Goal: Task Accomplishment & Management: Manage account settings

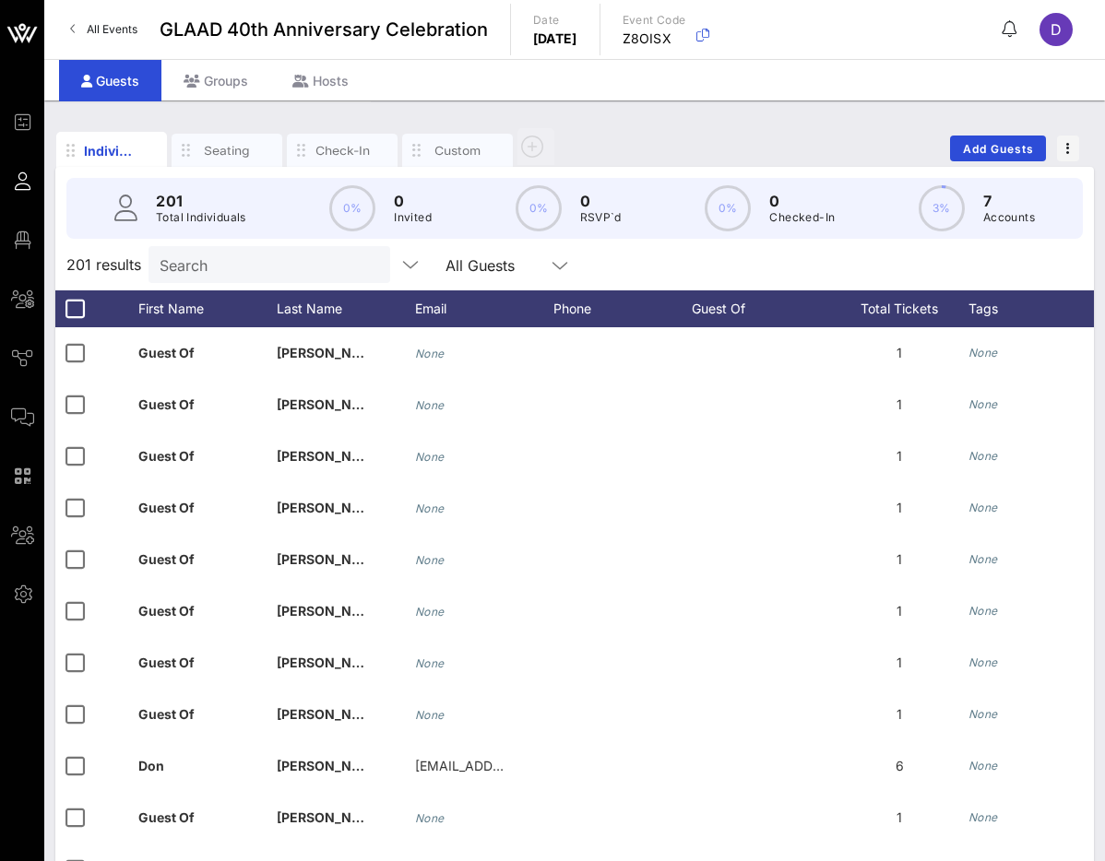
click at [99, 23] on span "All Events" at bounding box center [112, 29] width 51 height 14
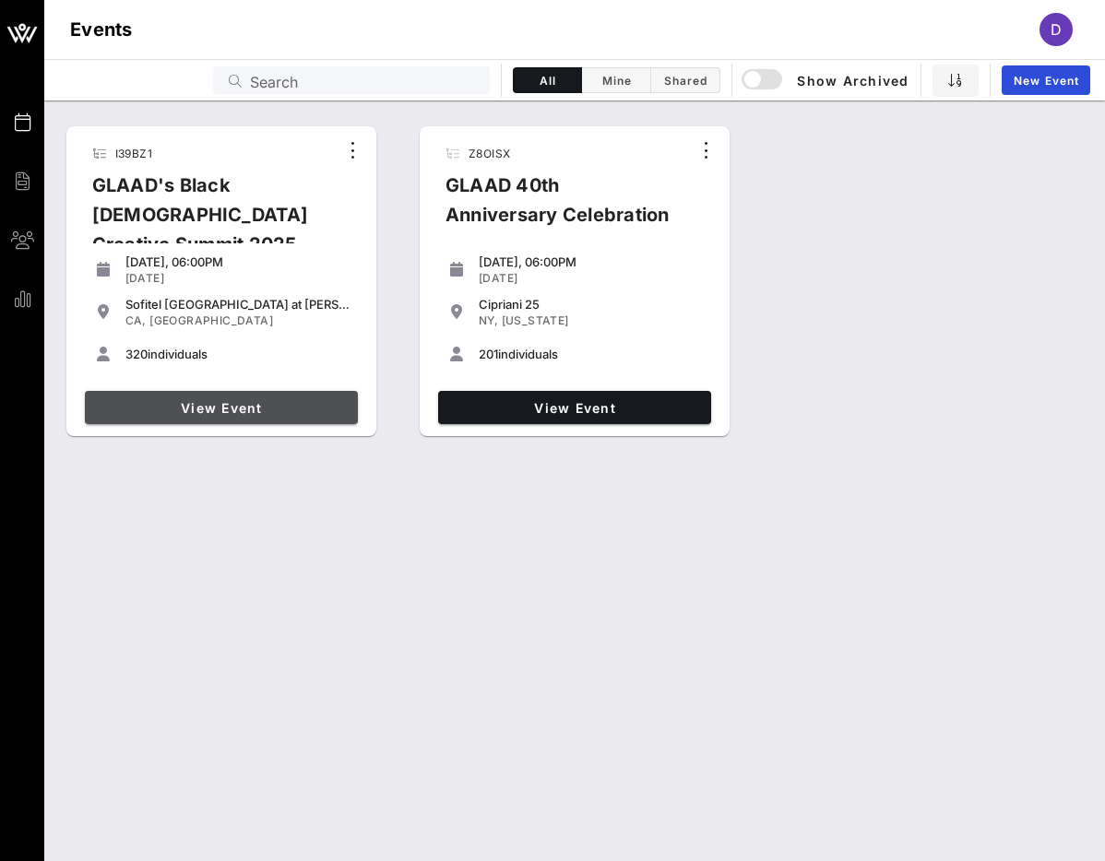
click at [232, 416] on link "View Event" at bounding box center [221, 407] width 273 height 33
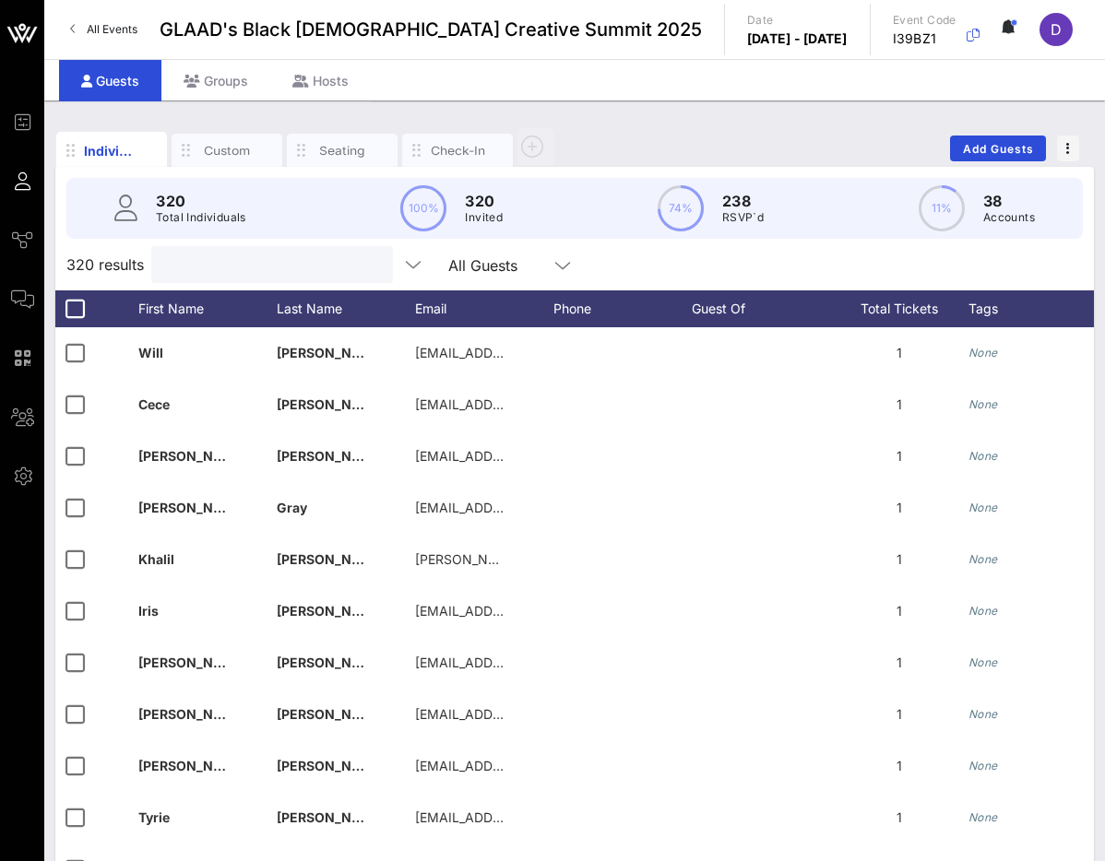
click at [215, 267] on input "text" at bounding box center [270, 265] width 216 height 24
click at [259, 262] on input "text" at bounding box center [270, 265] width 216 height 24
paste input "[PERSON_NAME]"
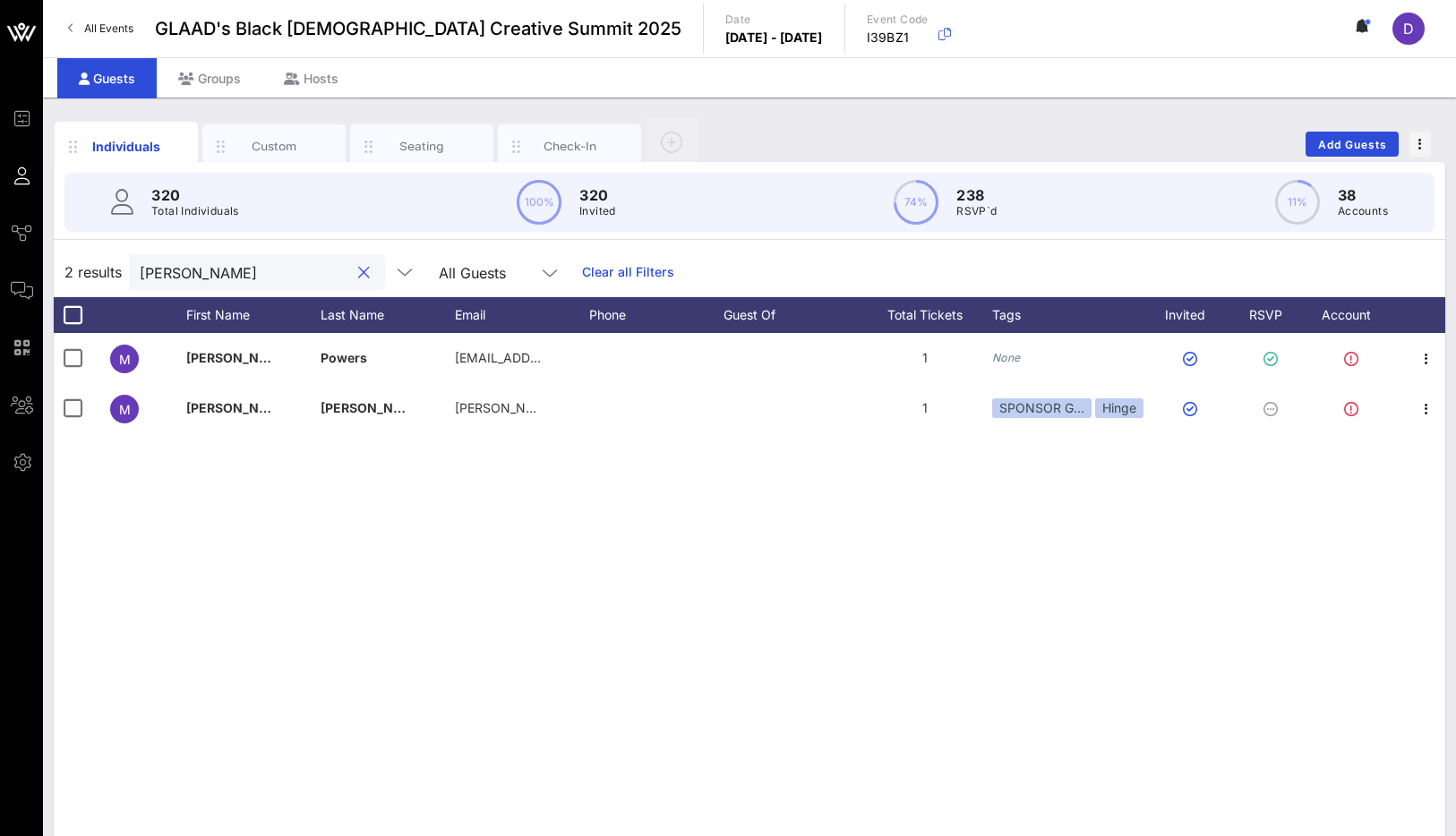
click at [215, 274] on input "[PERSON_NAME]" at bounding box center [245, 272] width 210 height 23
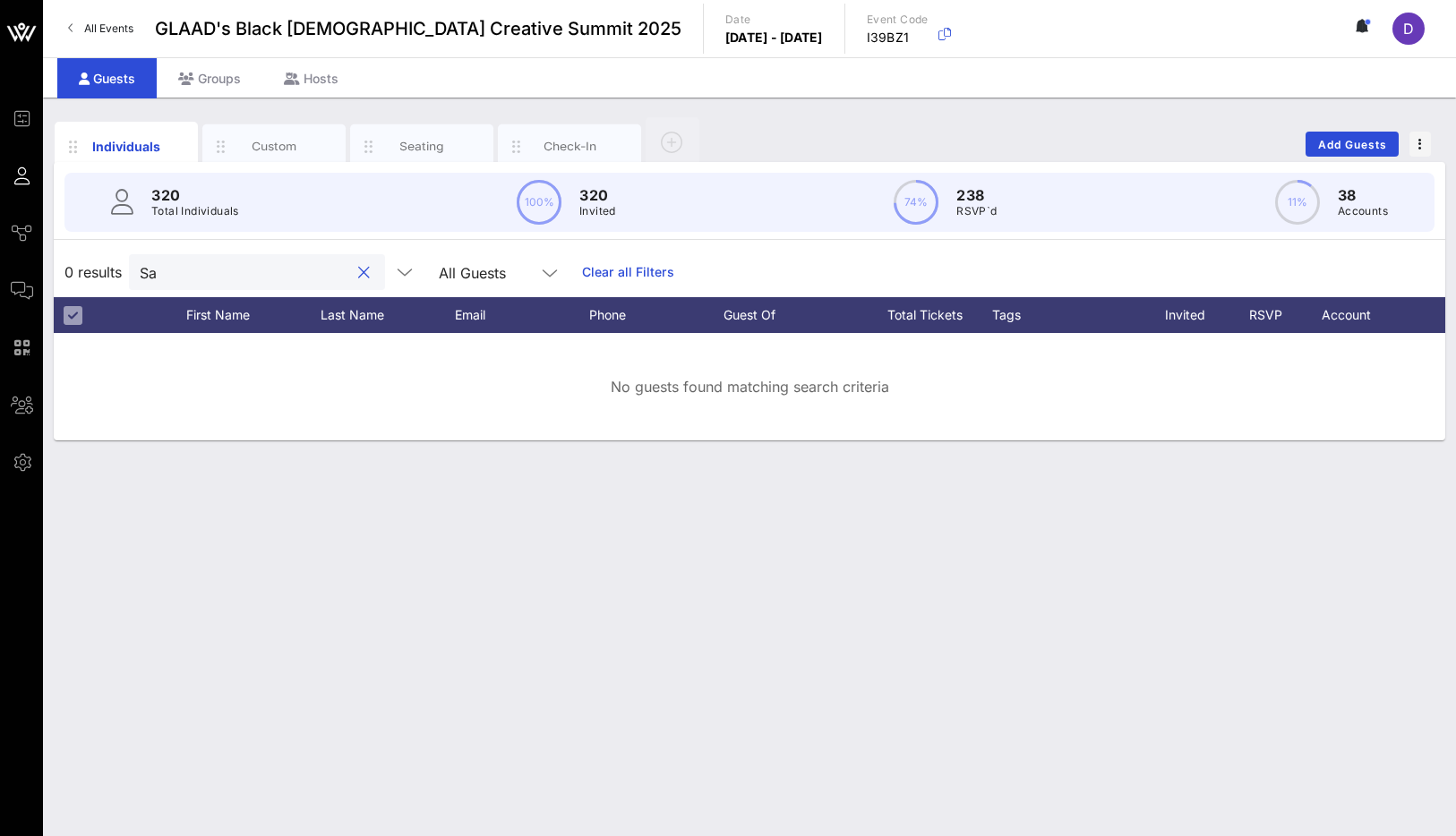
type input "S"
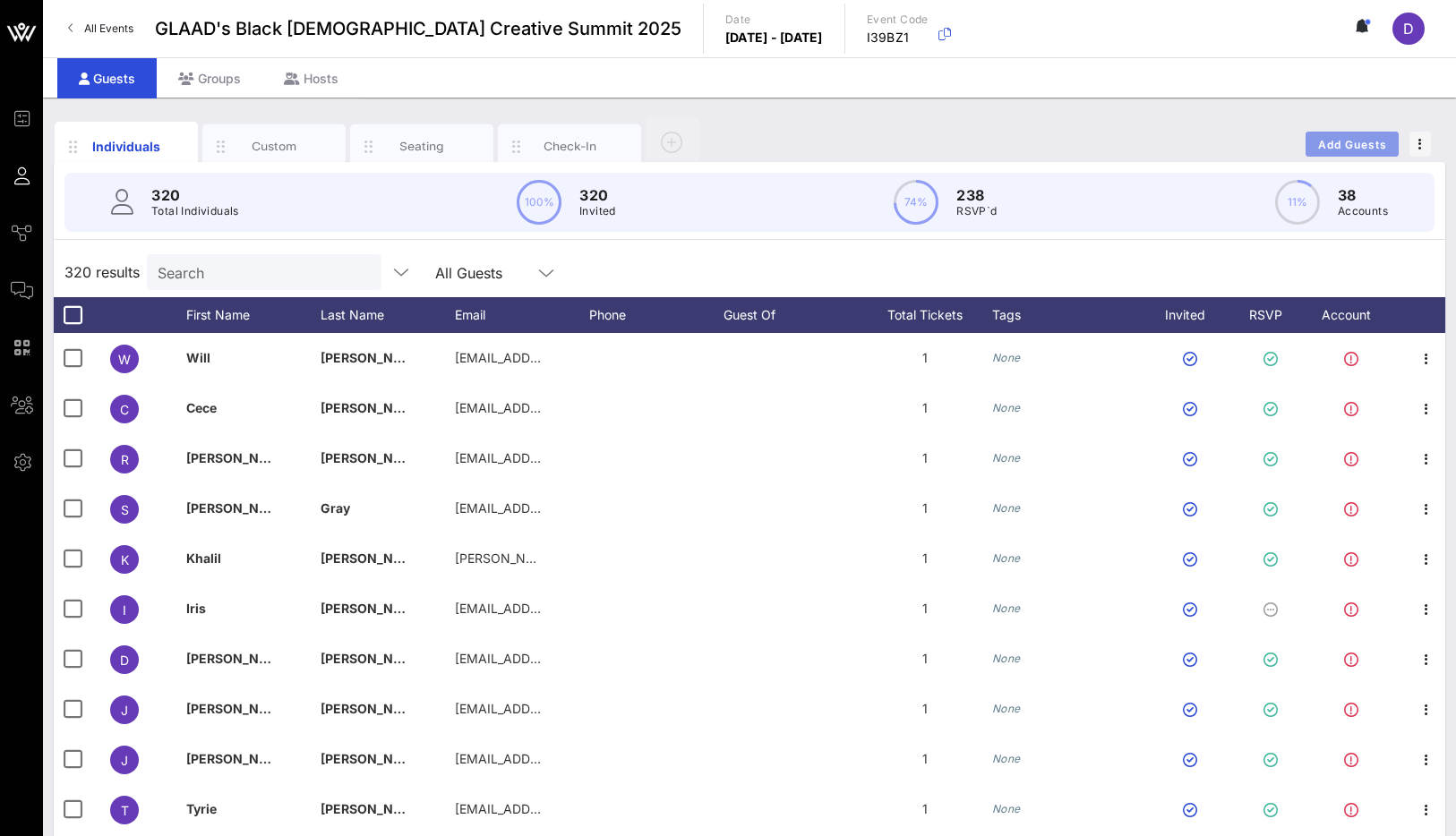
click at [1072, 144] on span "Add Guests" at bounding box center [1352, 145] width 71 height 14
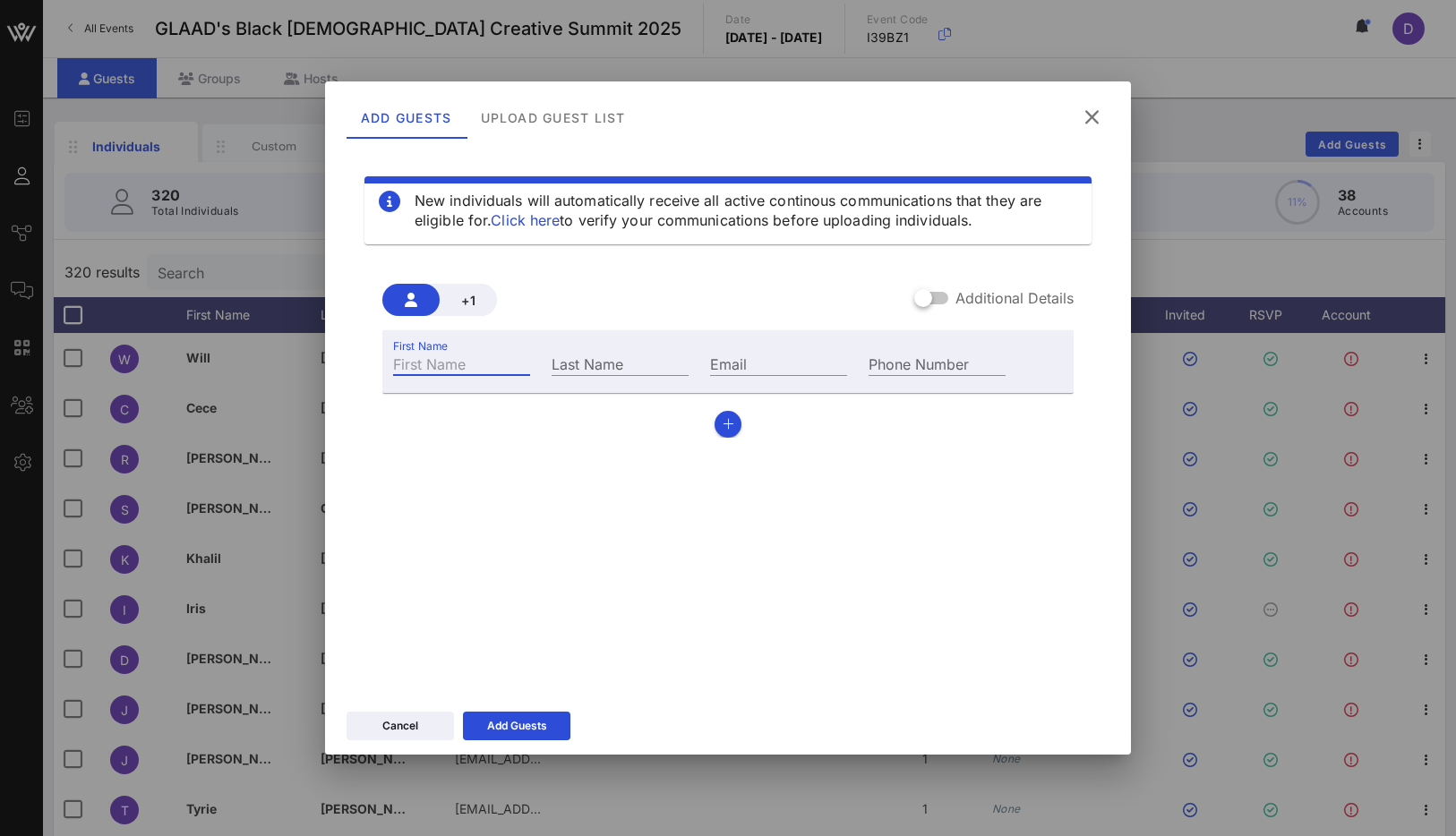
click at [478, 373] on input "First Name" at bounding box center [461, 363] width 137 height 23
type input "[PERSON_NAME]"
paste input "Lugor"
type input "Lugor"
click at [738, 359] on input "Email" at bounding box center [778, 363] width 137 height 23
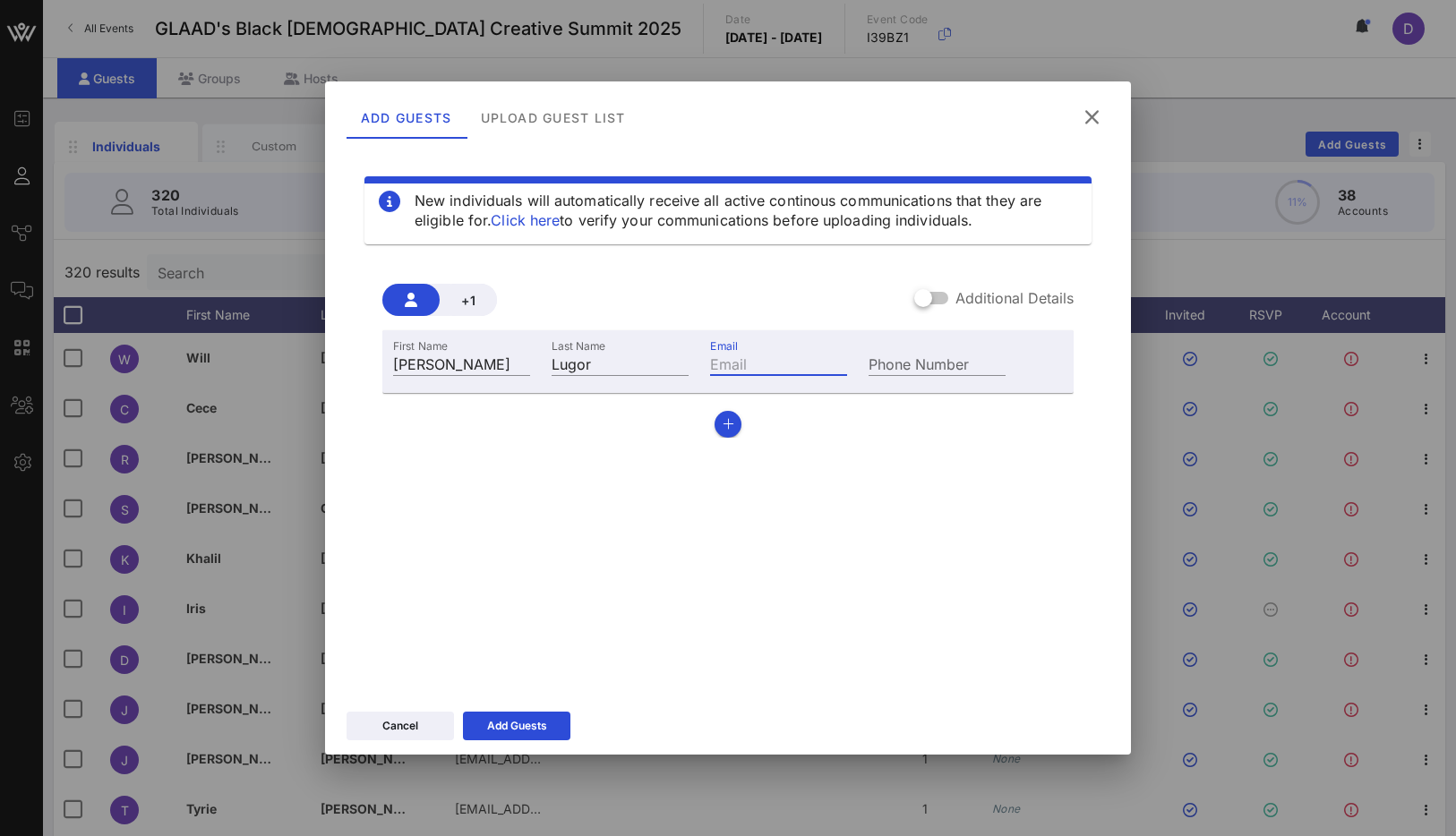
paste input "[EMAIL_ADDRESS][DOMAIN_NAME]"
type input "[EMAIL_ADDRESS][DOMAIN_NAME]"
click at [858, 571] on div "New individuals will automatically receive all active continous communications …" at bounding box center [728, 416] width 763 height 537
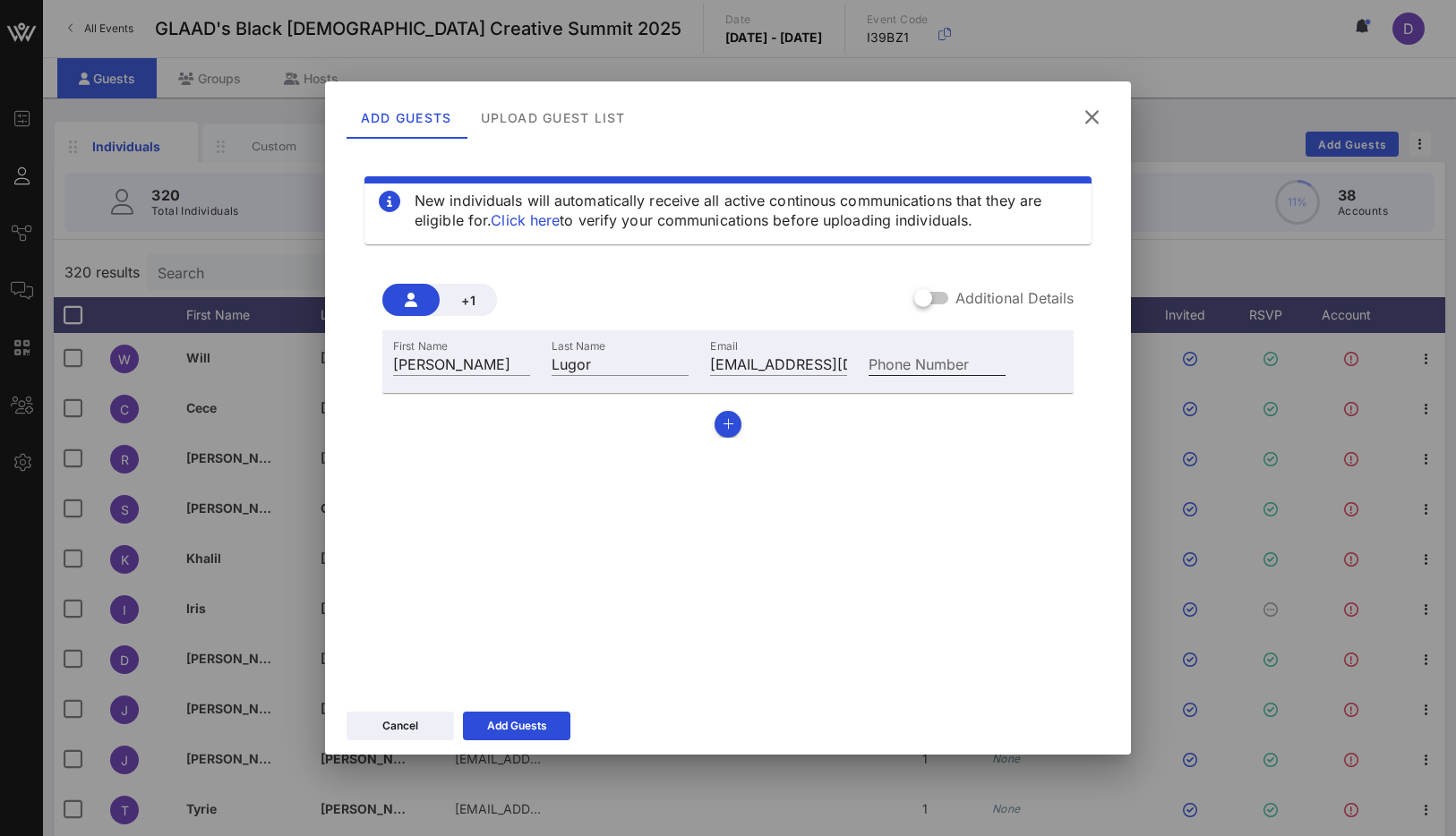
click at [920, 366] on input "Phone Number" at bounding box center [937, 363] width 137 height 23
click at [536, 722] on div "Add Guests" at bounding box center [517, 726] width 60 height 17
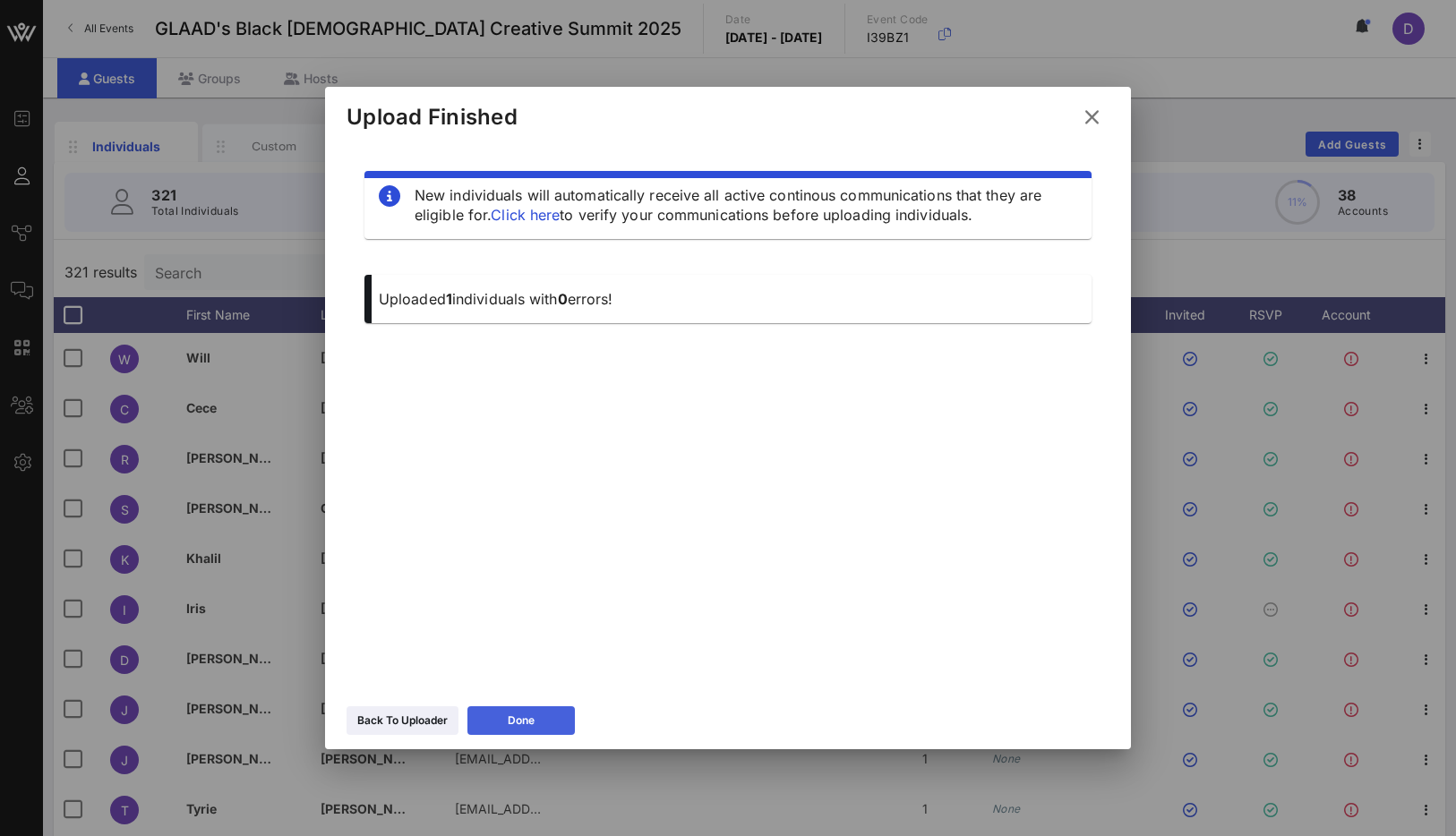
click at [528, 715] on div "Done" at bounding box center [521, 720] width 27 height 17
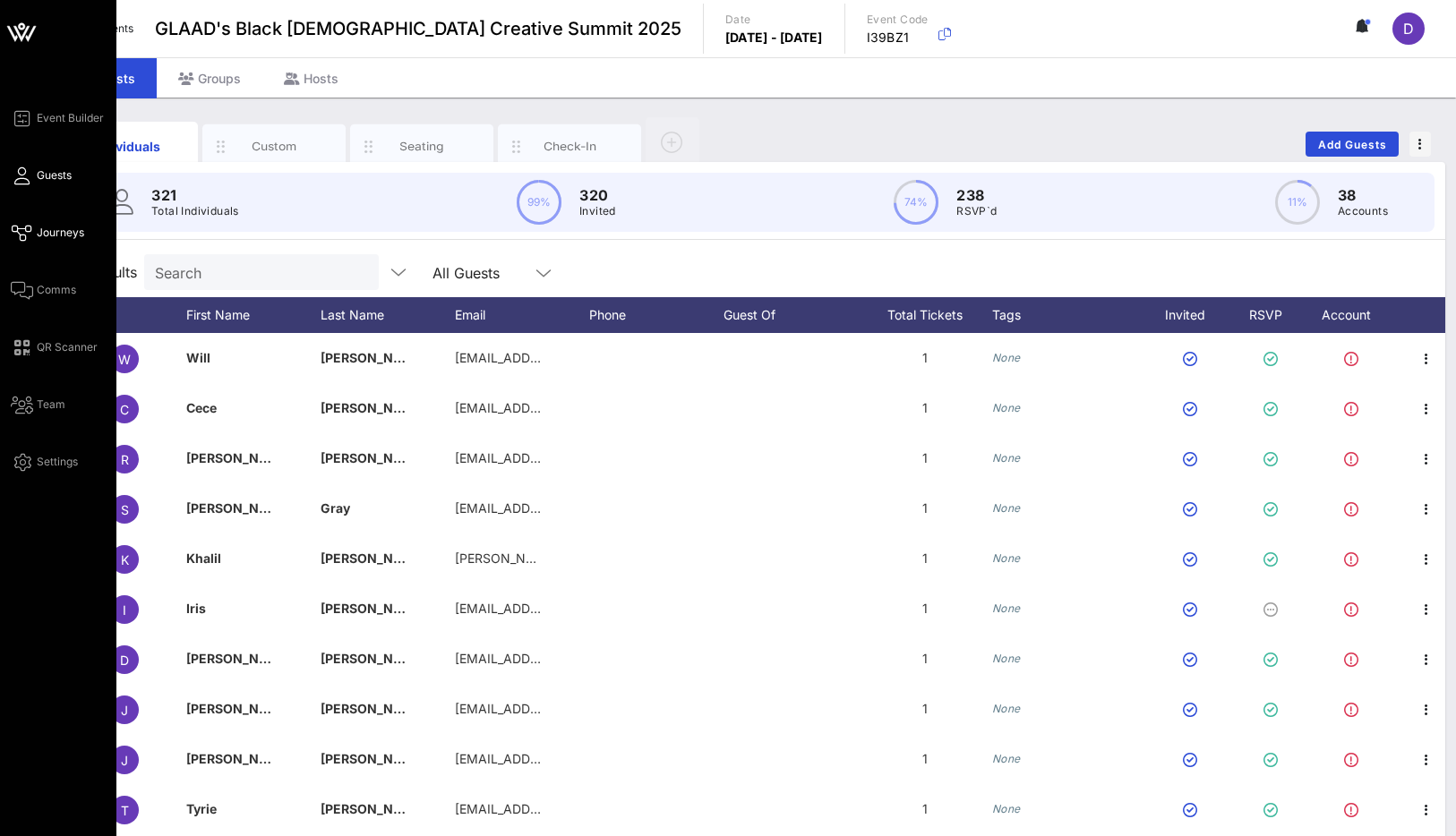
click at [35, 223] on link "Journeys" at bounding box center [48, 233] width 74 height 21
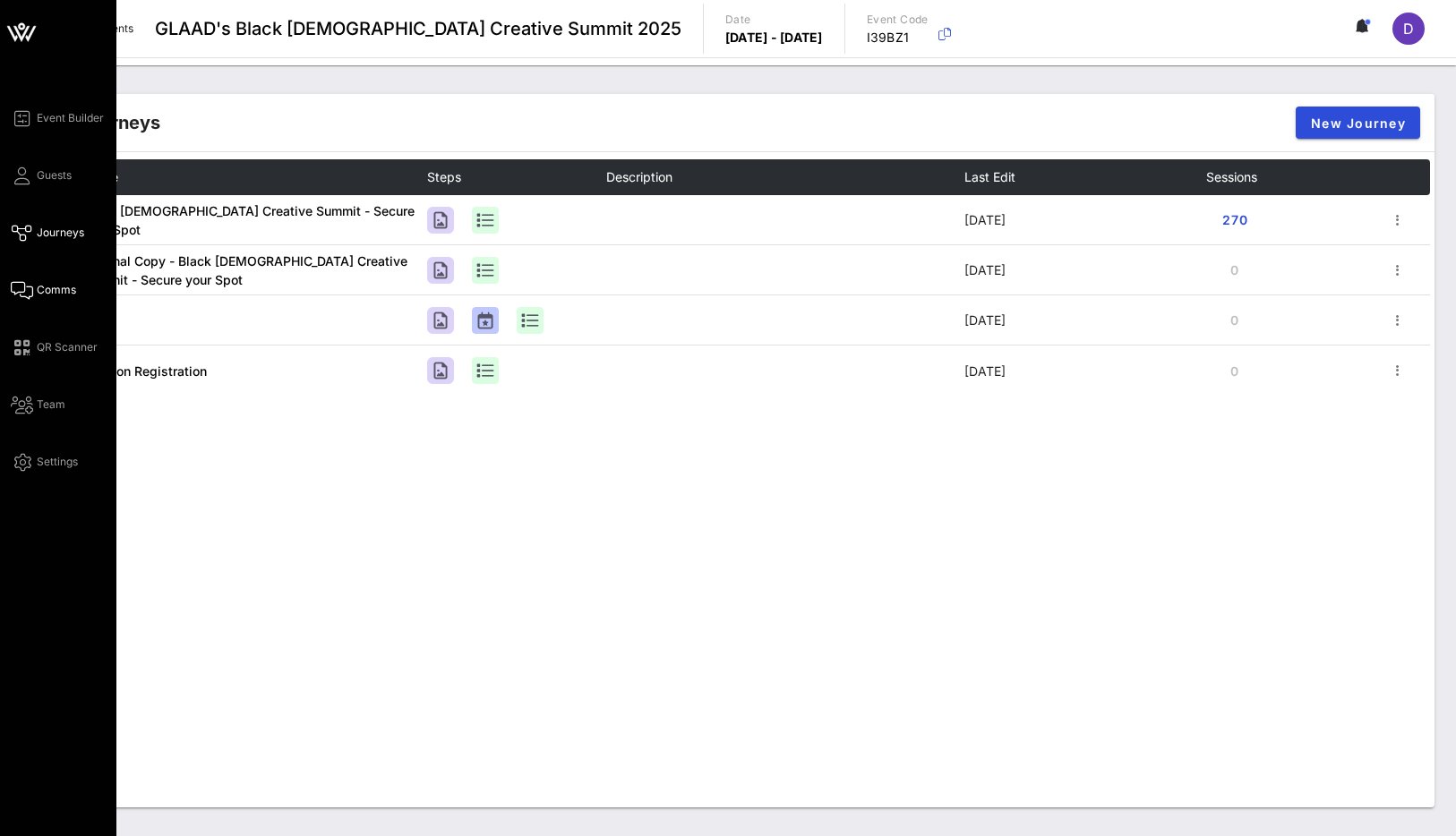
click at [50, 286] on span "Comms" at bounding box center [56, 290] width 40 height 17
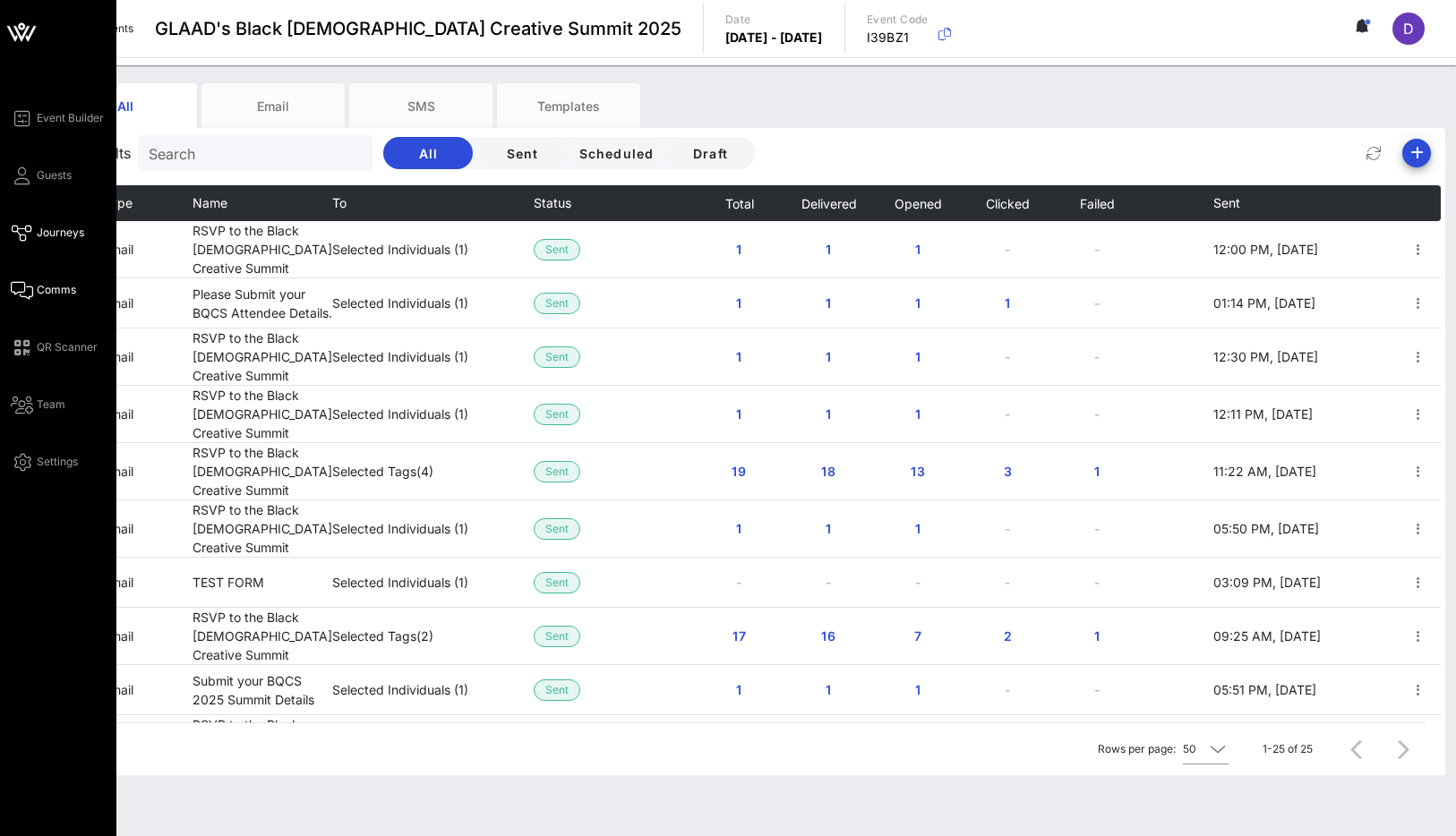
click at [60, 233] on span "Journeys" at bounding box center [60, 232] width 48 height 17
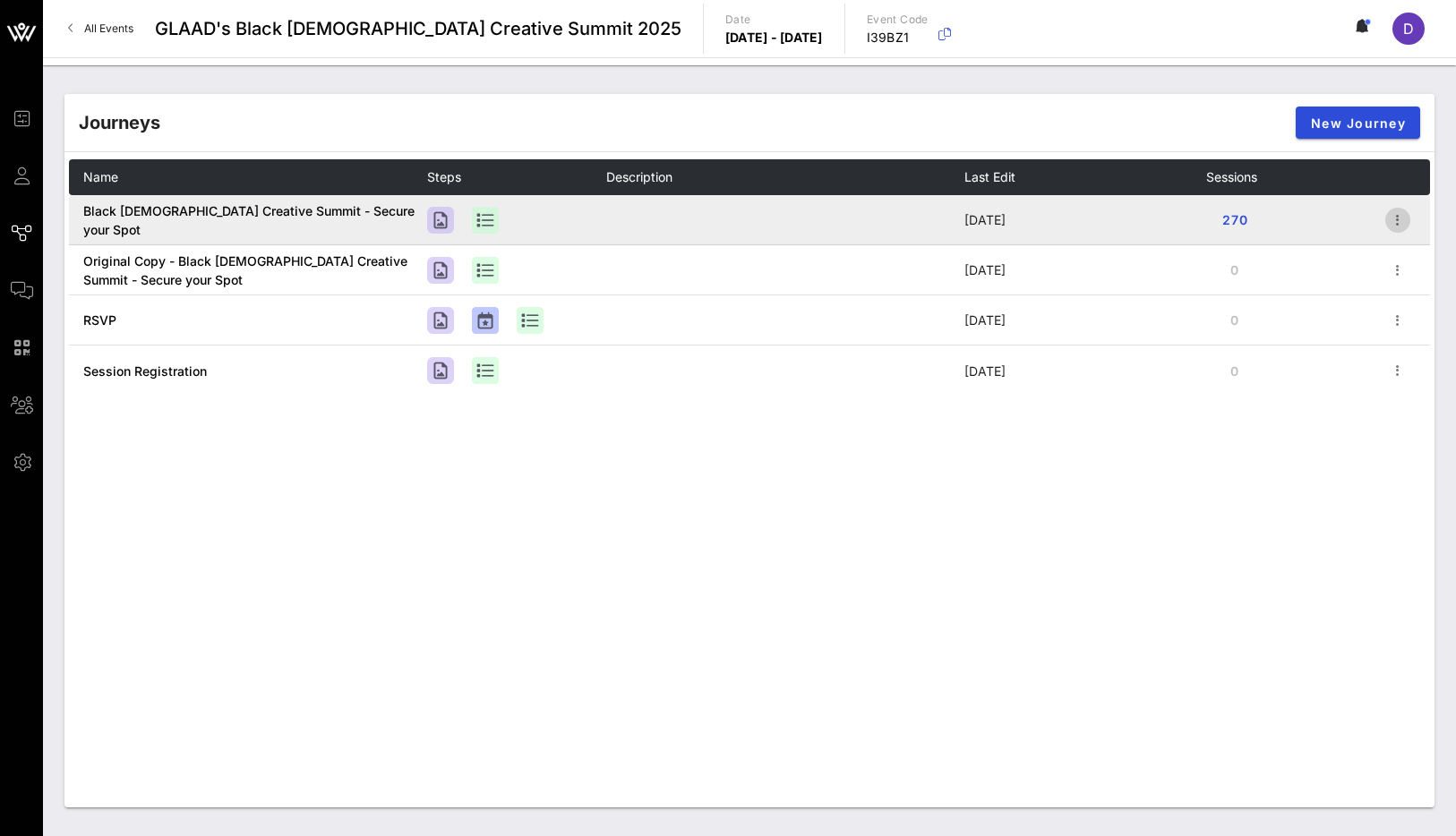
click at [1072, 226] on icon "button" at bounding box center [1398, 220] width 21 height 21
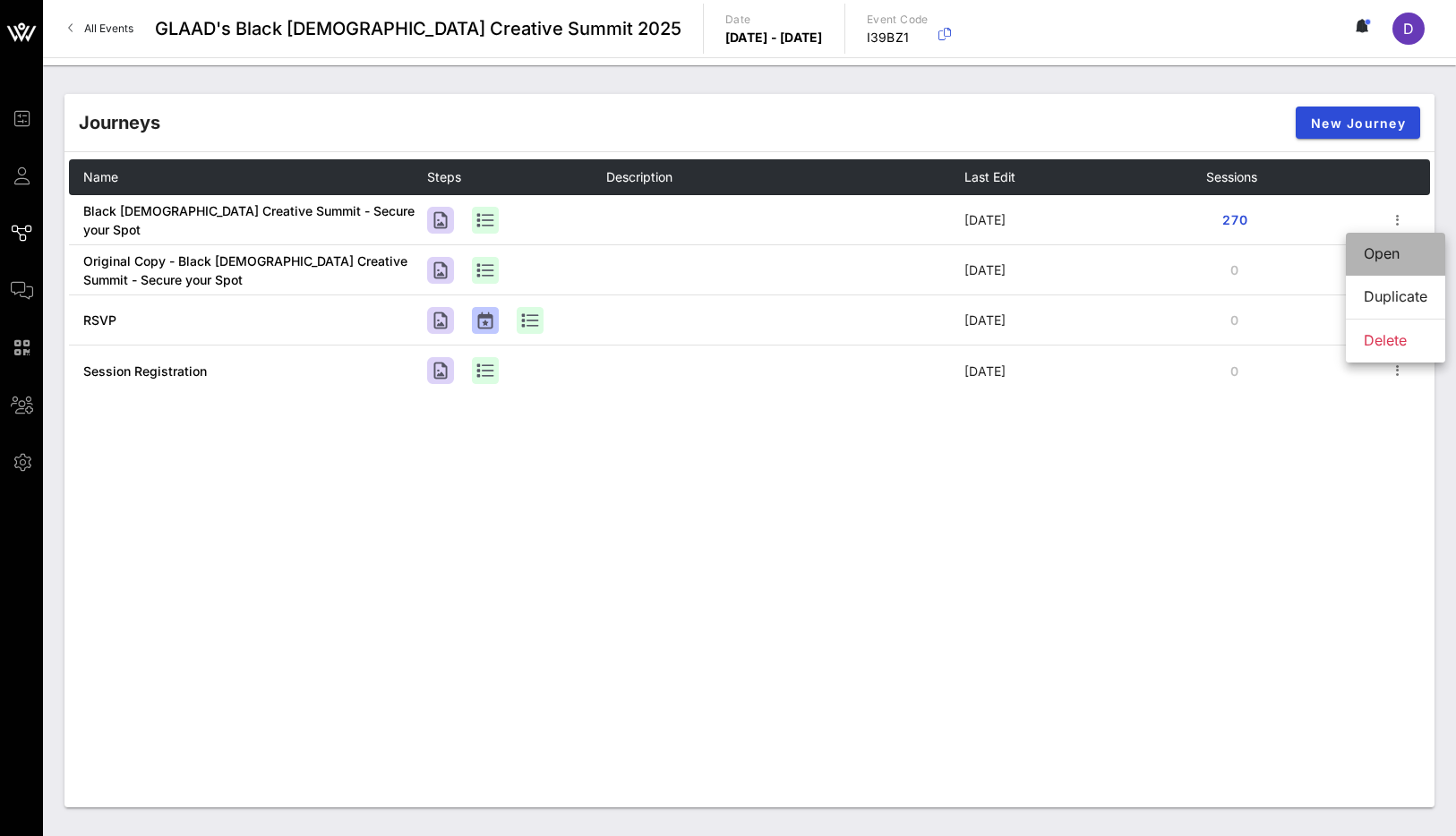
click at [1072, 255] on div "Open" at bounding box center [1395, 254] width 63 height 17
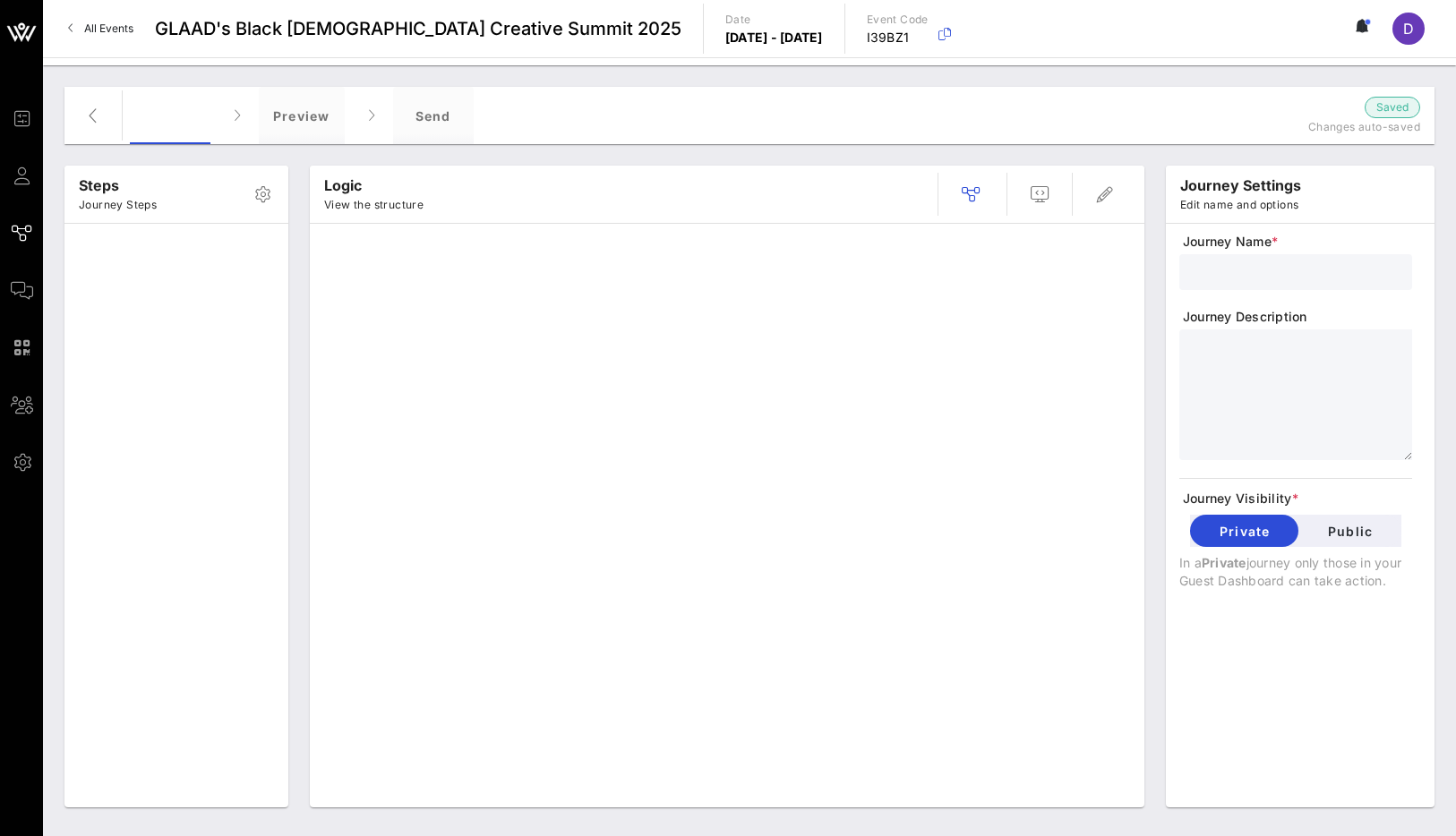
type input "Black [DEMOGRAPHIC_DATA] Creative Summit - Secure your Spot"
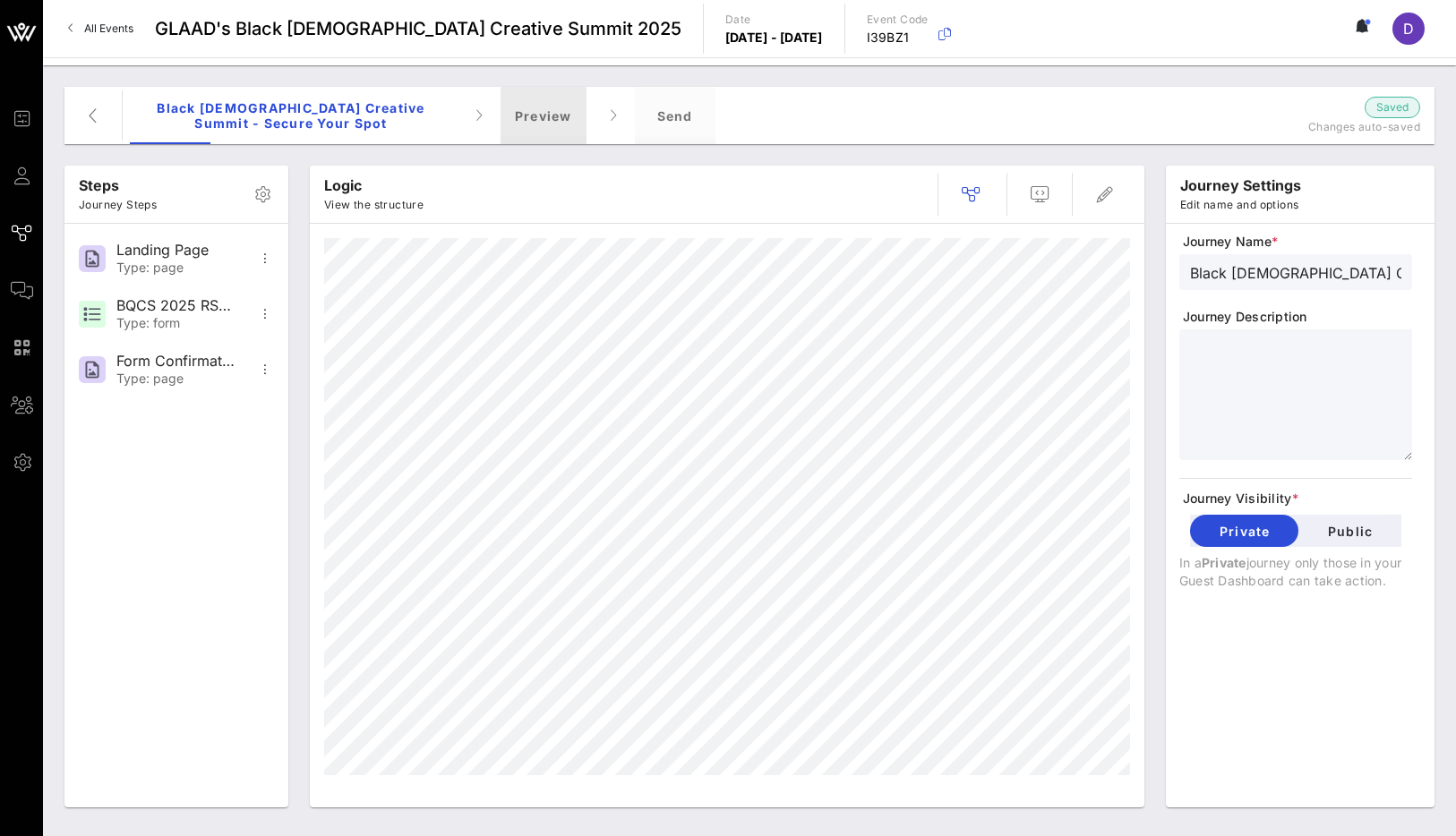
click at [536, 110] on div "Preview" at bounding box center [544, 115] width 86 height 57
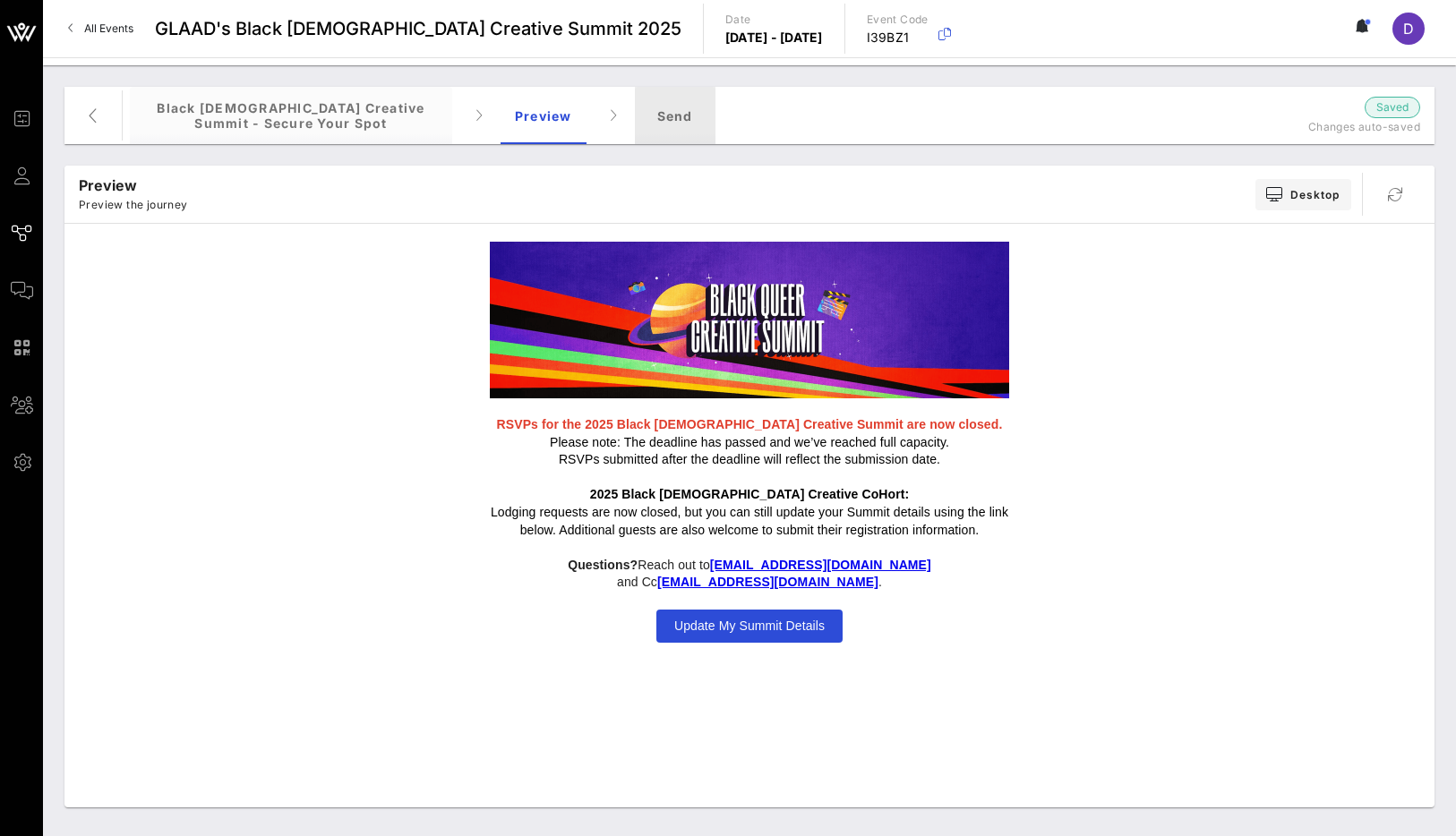
click at [657, 116] on div "Send" at bounding box center [675, 115] width 81 height 57
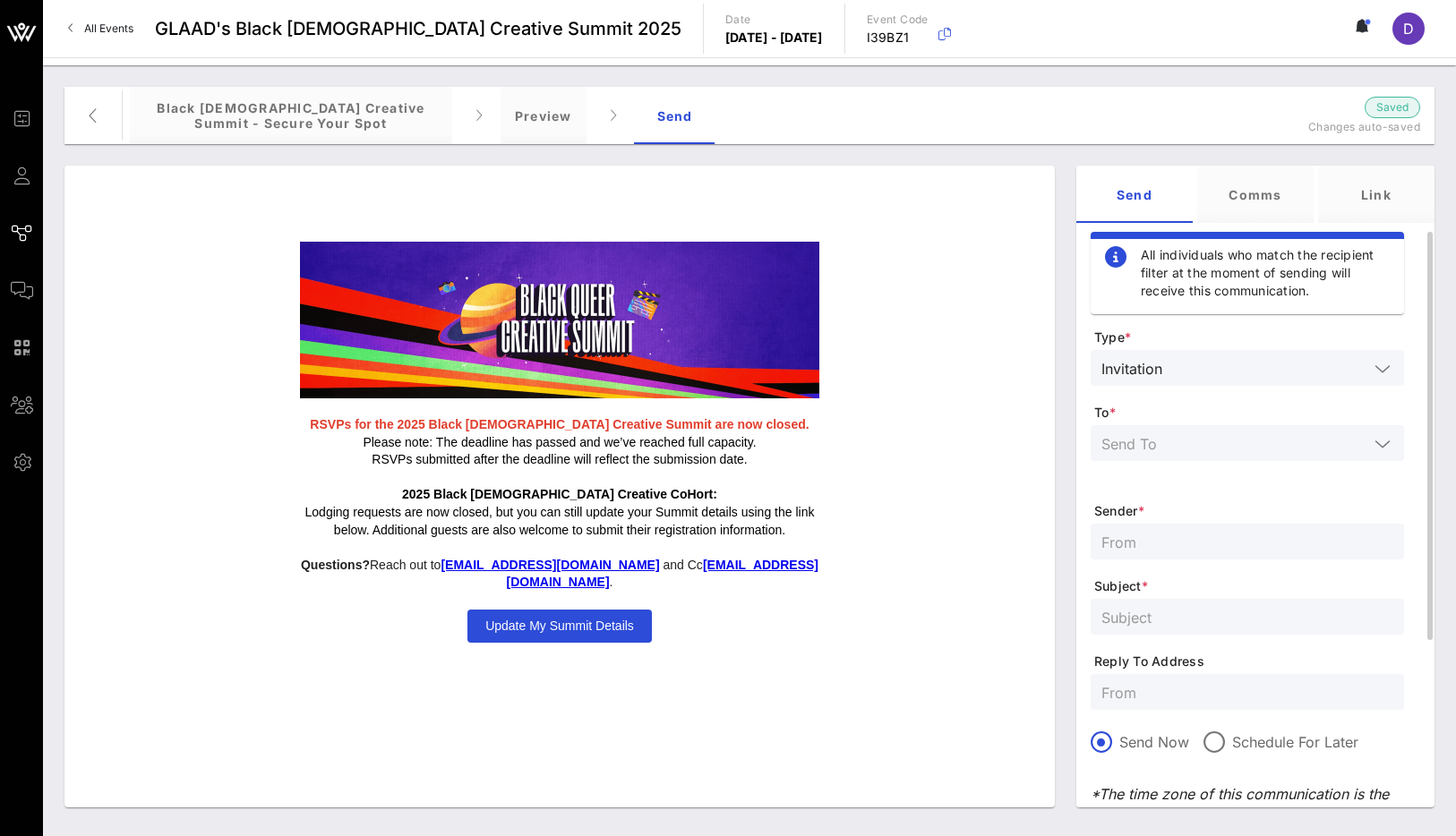
click at [1072, 444] on input "text" at bounding box center [1234, 444] width 267 height 23
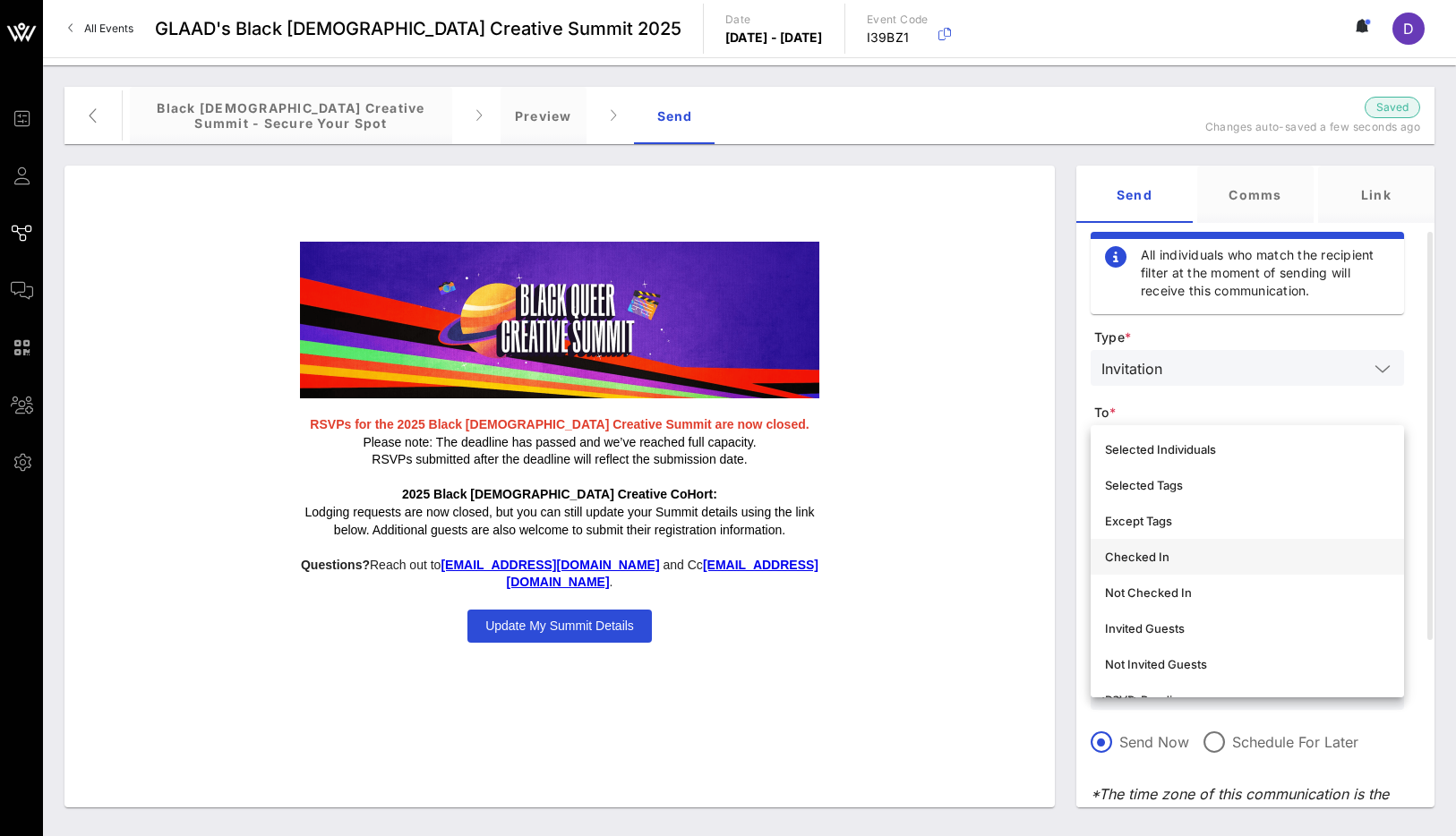
scroll to position [77, 0]
click at [1072, 479] on div "Selected Individuals" at bounding box center [1246, 481] width 284 height 15
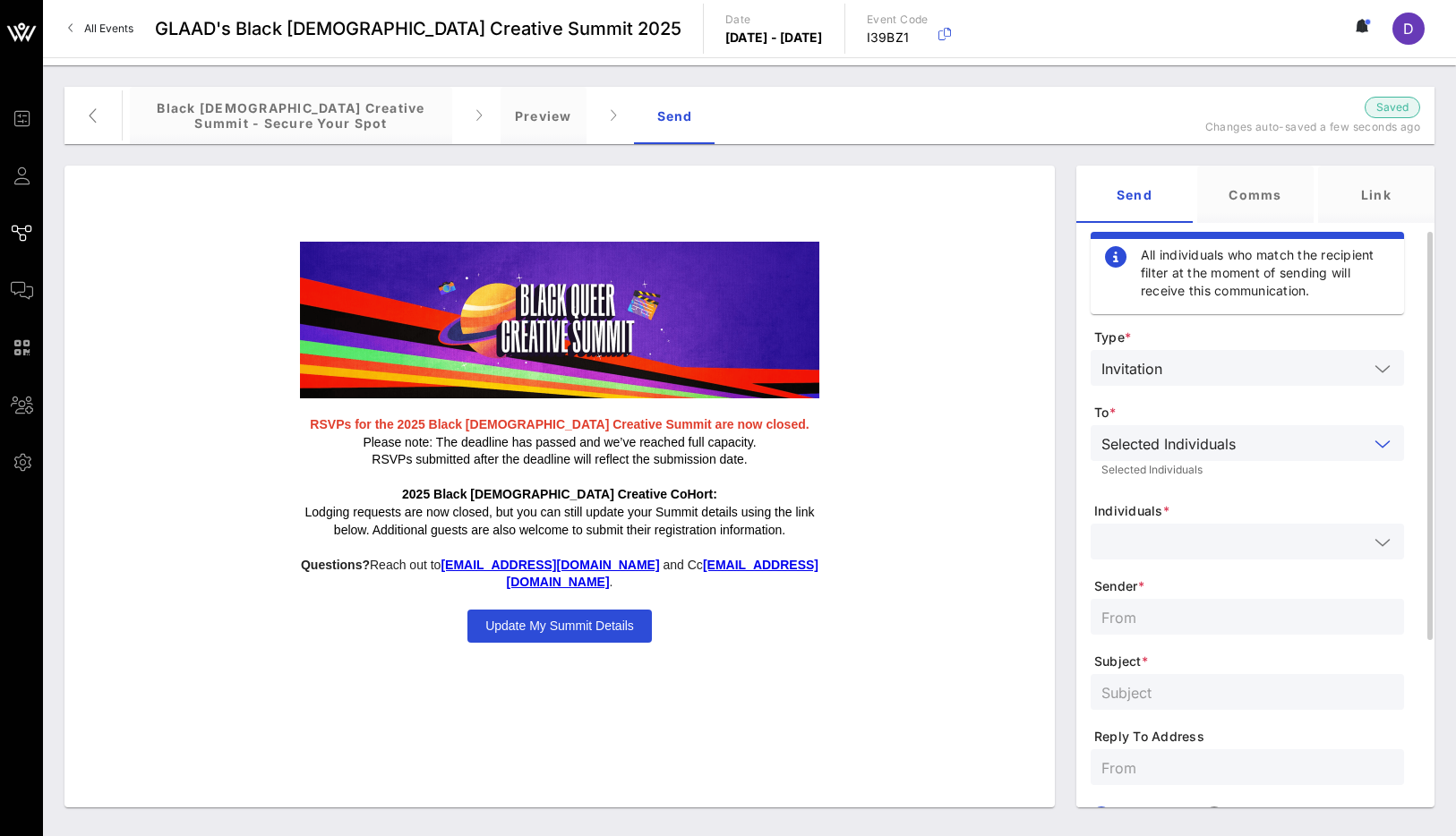
click at [1072, 547] on input "text" at bounding box center [1234, 542] width 267 height 23
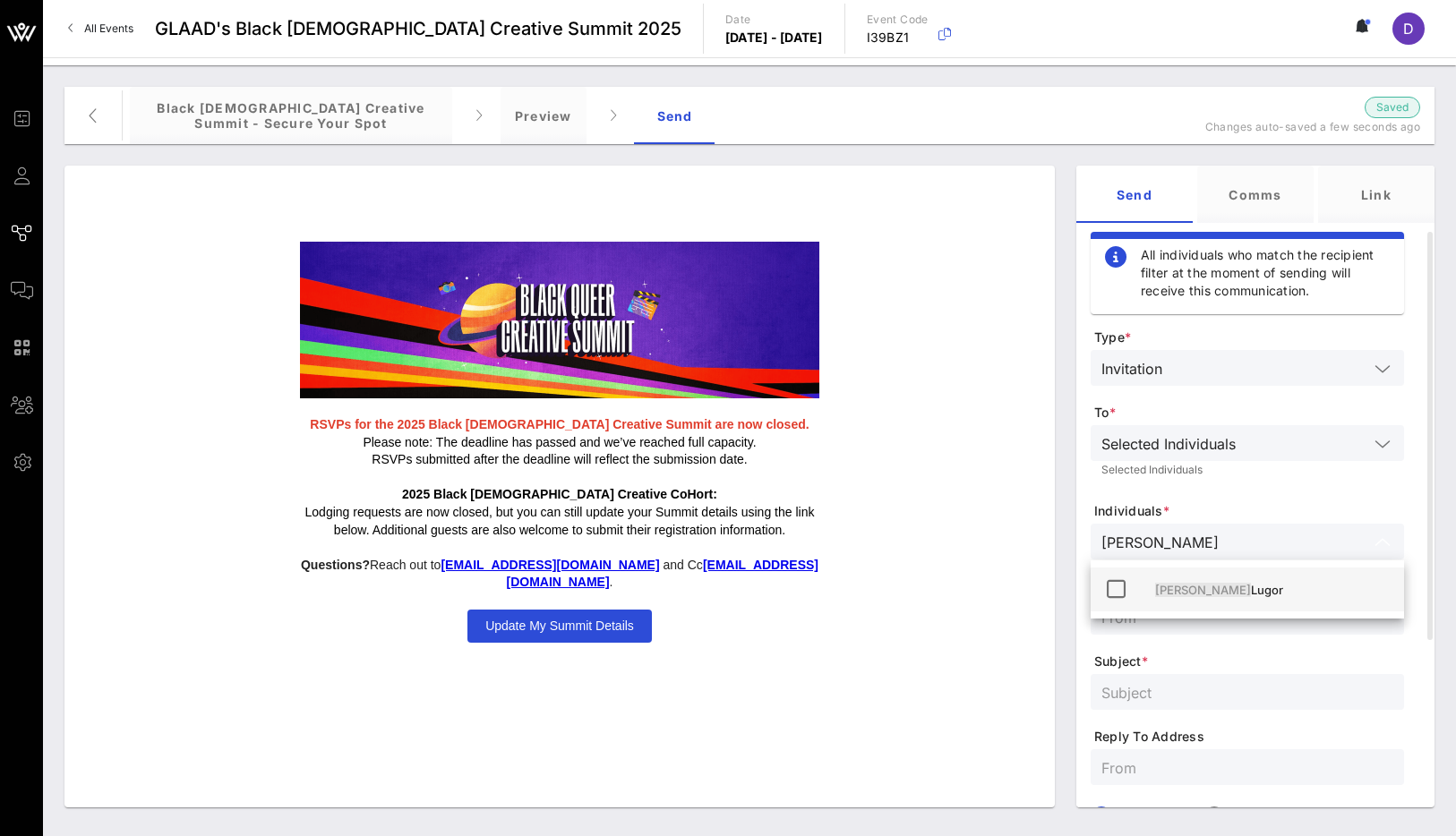
click at [1072, 579] on div "[PERSON_NAME]" at bounding box center [1273, 590] width 235 height 29
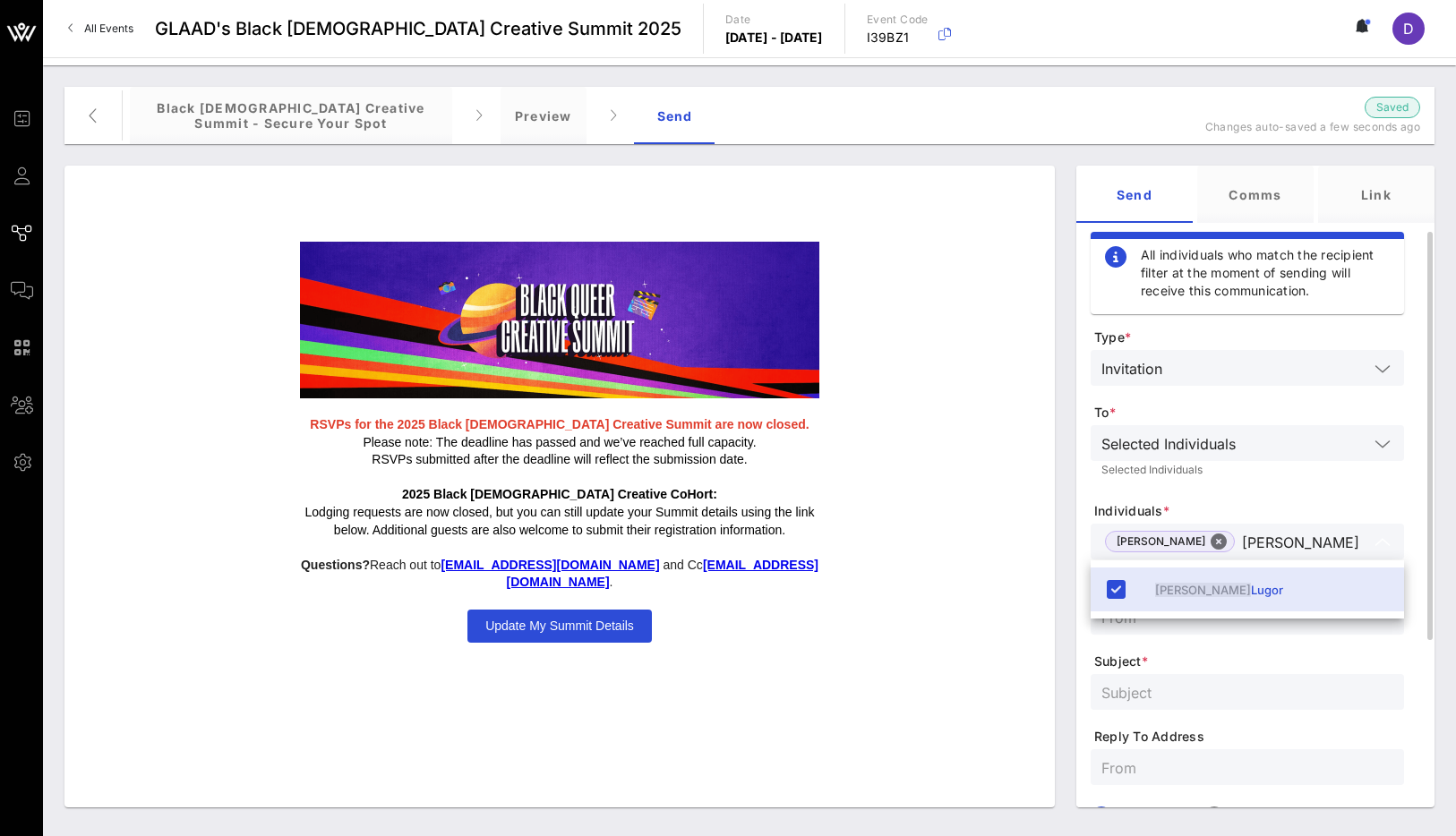
type input "[PERSON_NAME]"
click at [1072, 624] on input "text" at bounding box center [1246, 617] width 292 height 23
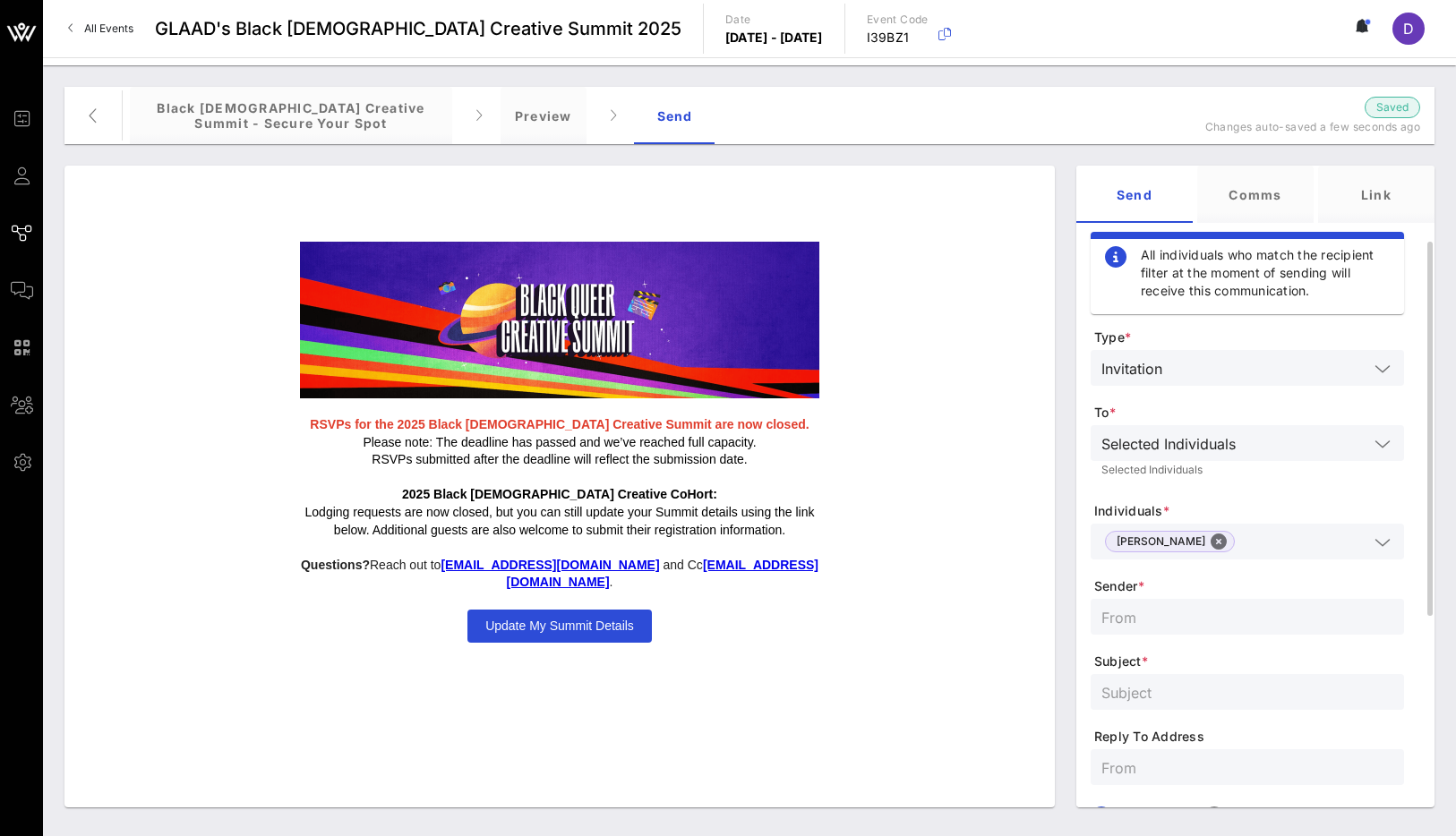
scroll to position [7, 0]
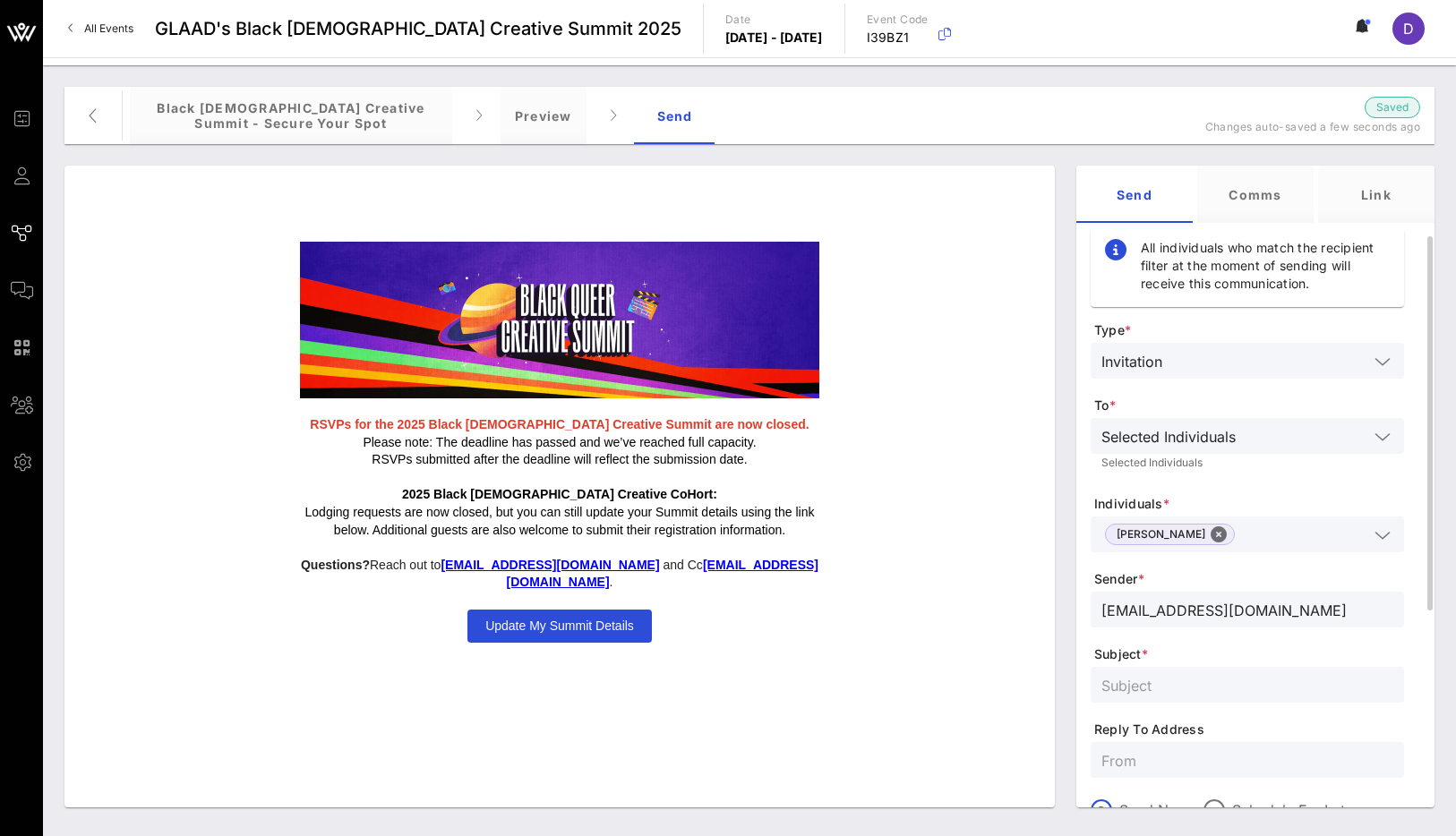
type input "[EMAIL_ADDRESS][DOMAIN_NAME]"
click at [1072, 687] on input "RSVP to the Black [DEMOGRAPHIC_DATA] Creative Summit" at bounding box center [1246, 686] width 292 height 23
paste input "[EMAIL_ADDRESS][DOMAIN_NAME]"
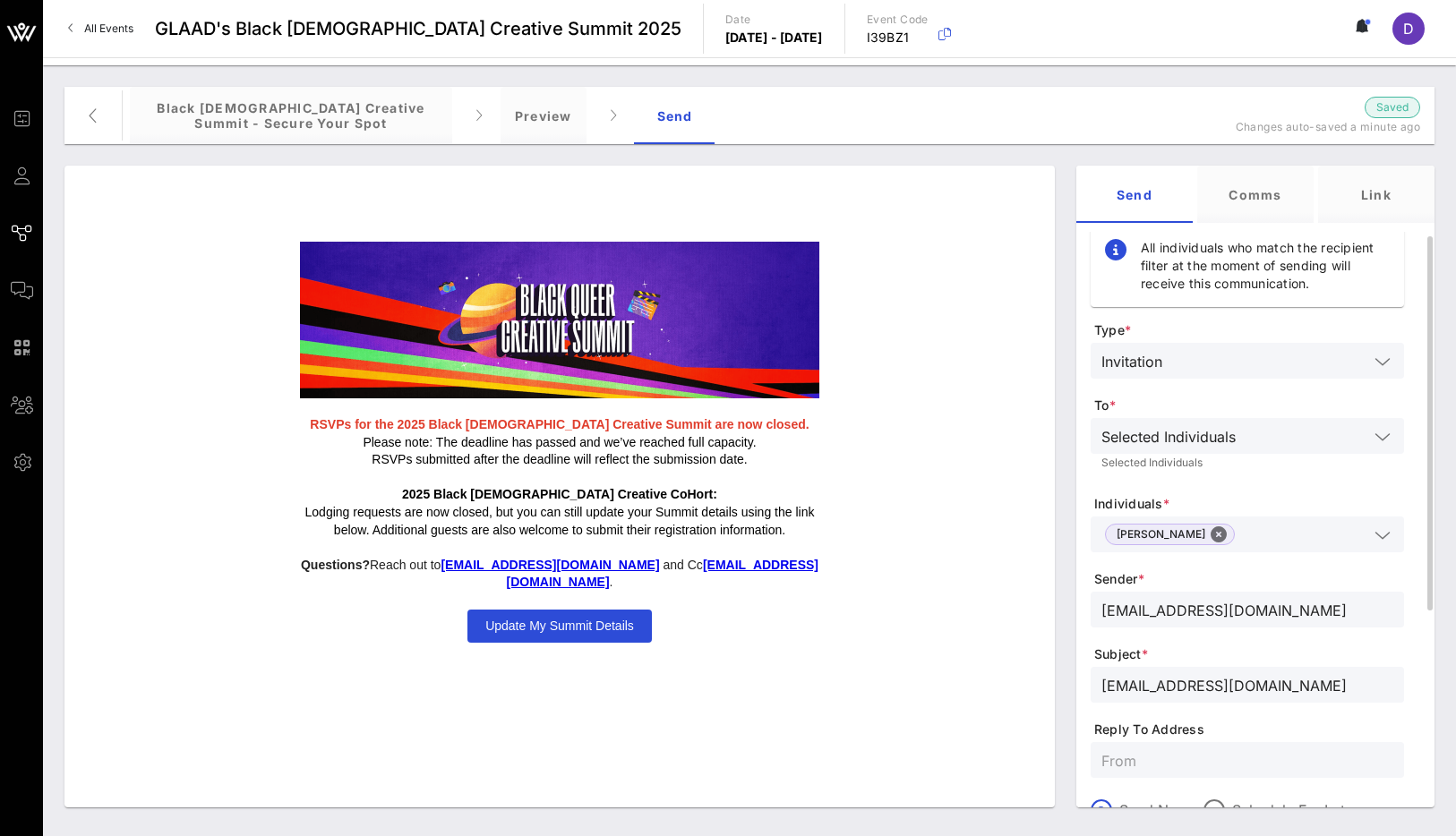
type input "RSVP to the Black [DEMOGRAPHIC_DATA] Creative Summit"
click at [1072, 685] on input "RSVP to the Black [DEMOGRAPHIC_DATA] Creative Summit" at bounding box center [1246, 686] width 292 height 23
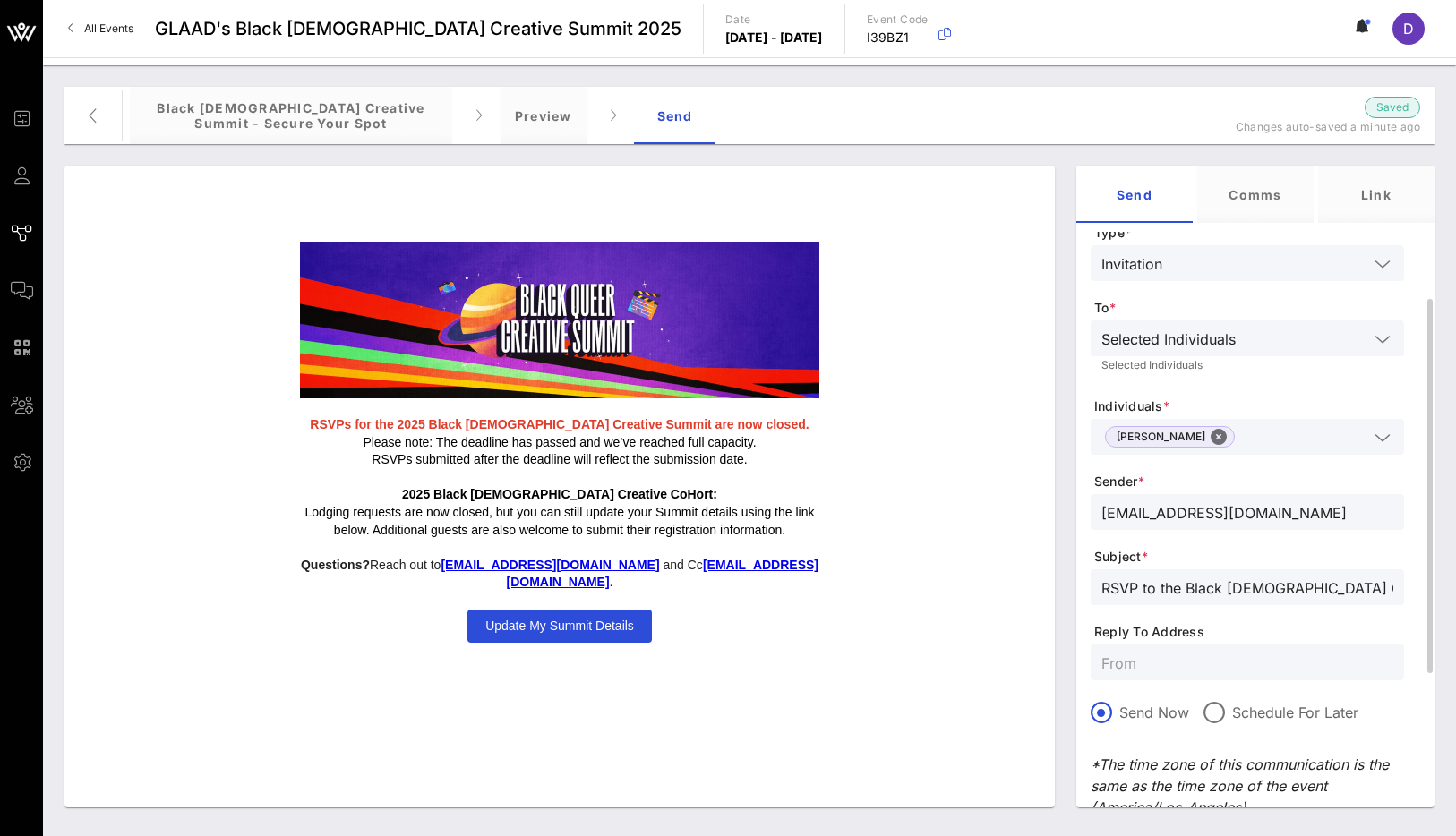
click at [1072, 667] on input "text" at bounding box center [1246, 663] width 292 height 23
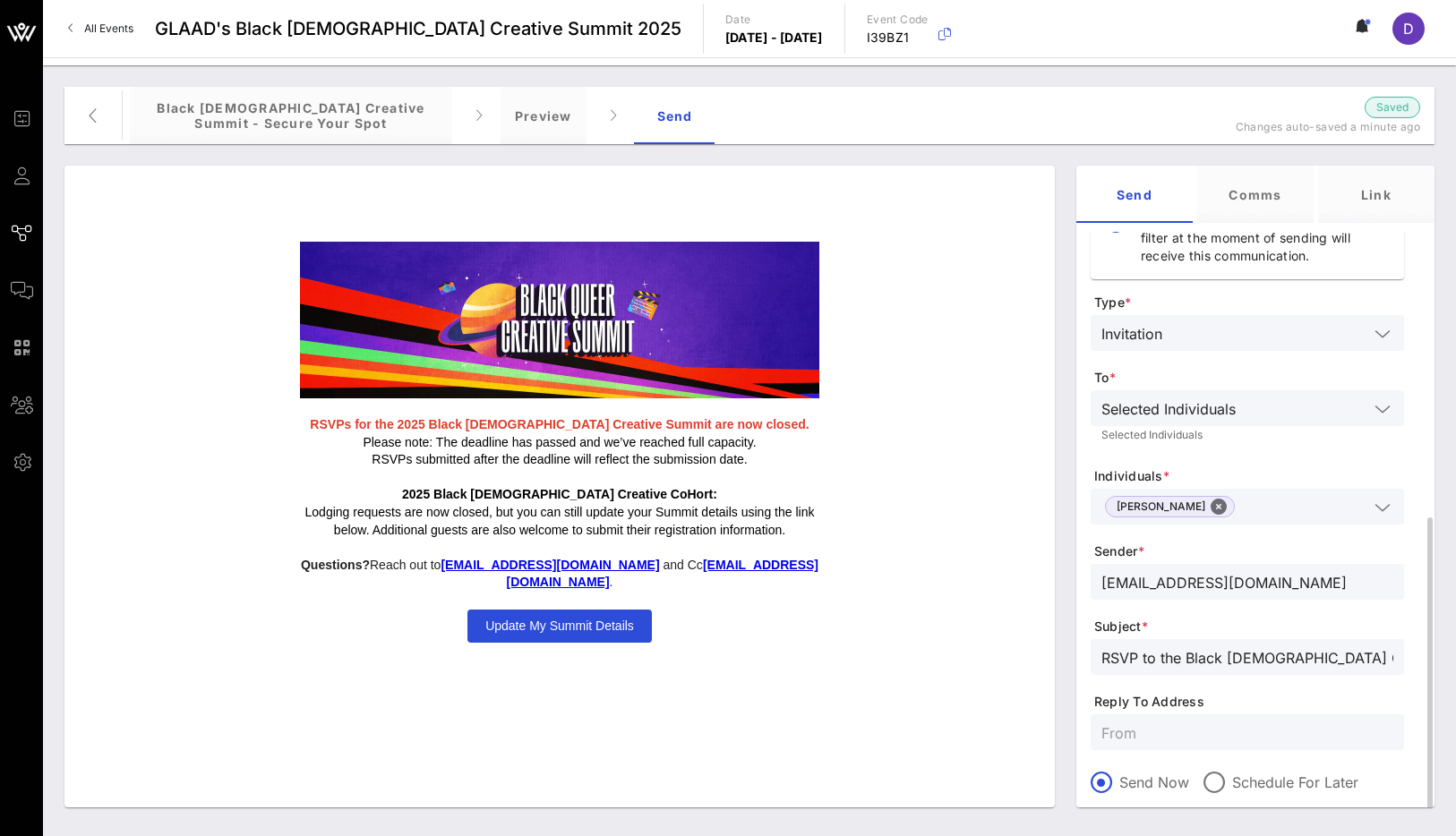
scroll to position [327, 0]
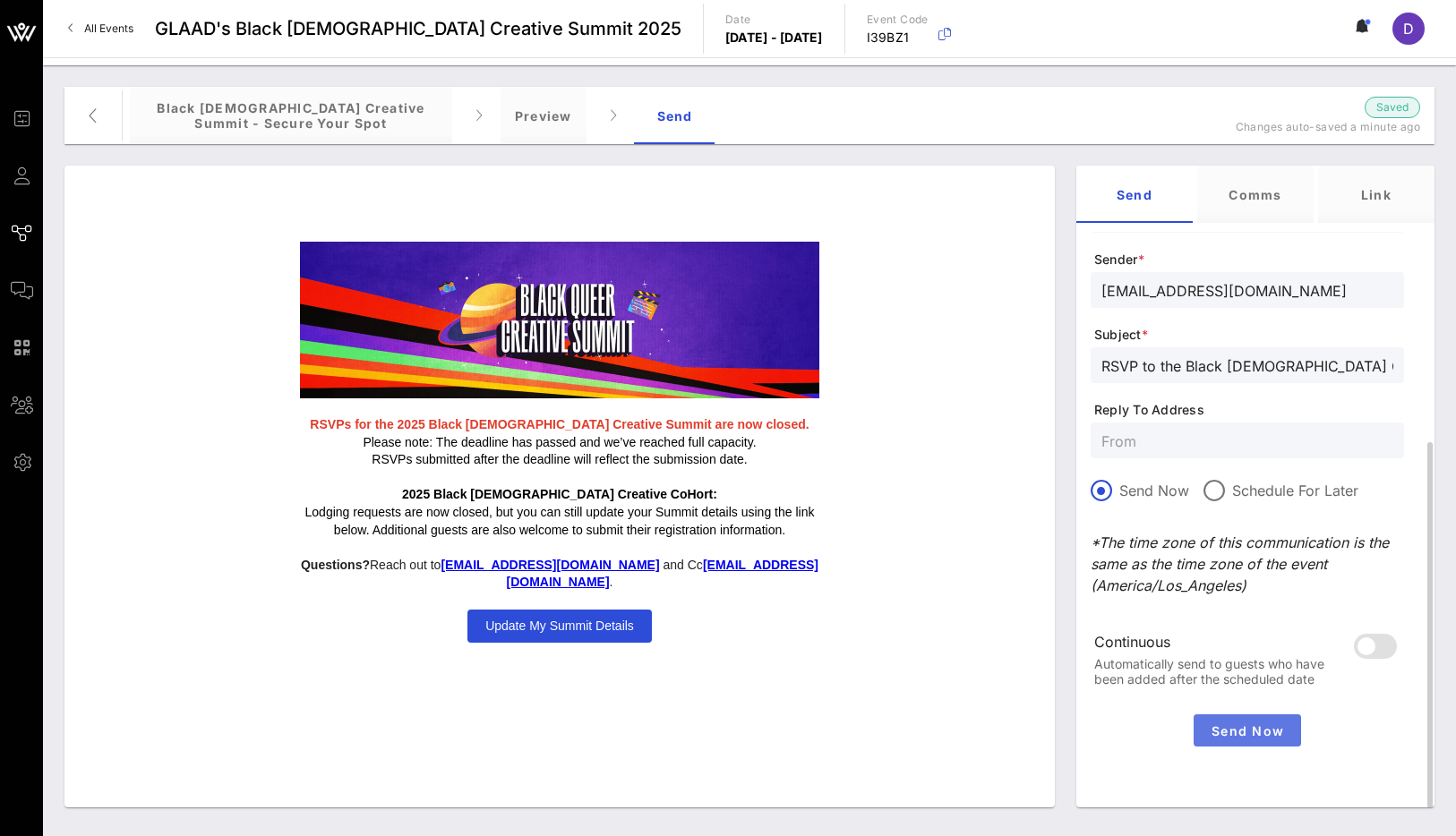
click at [1072, 729] on span "Send Now" at bounding box center [1247, 731] width 93 height 16
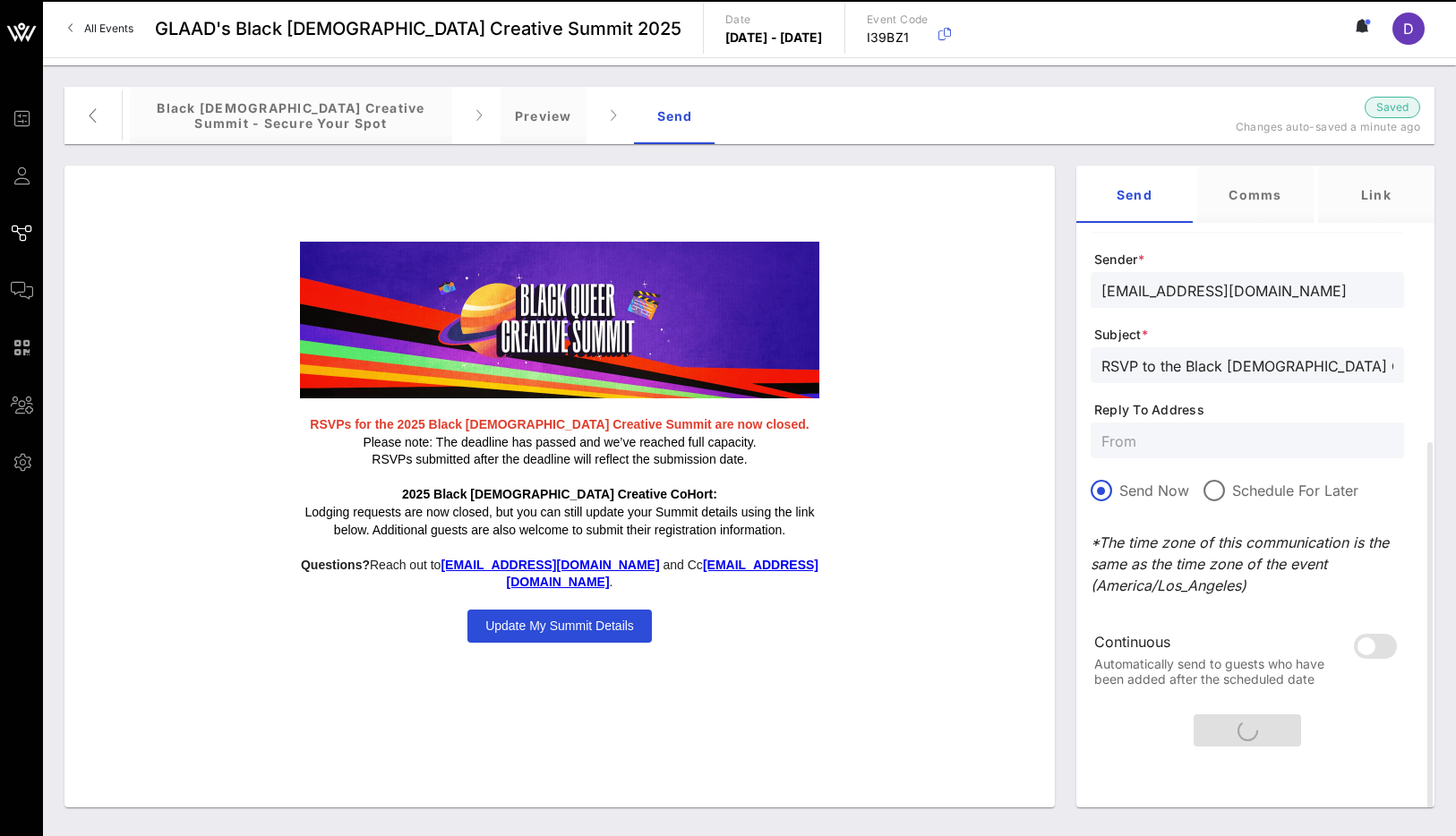
scroll to position [0, 0]
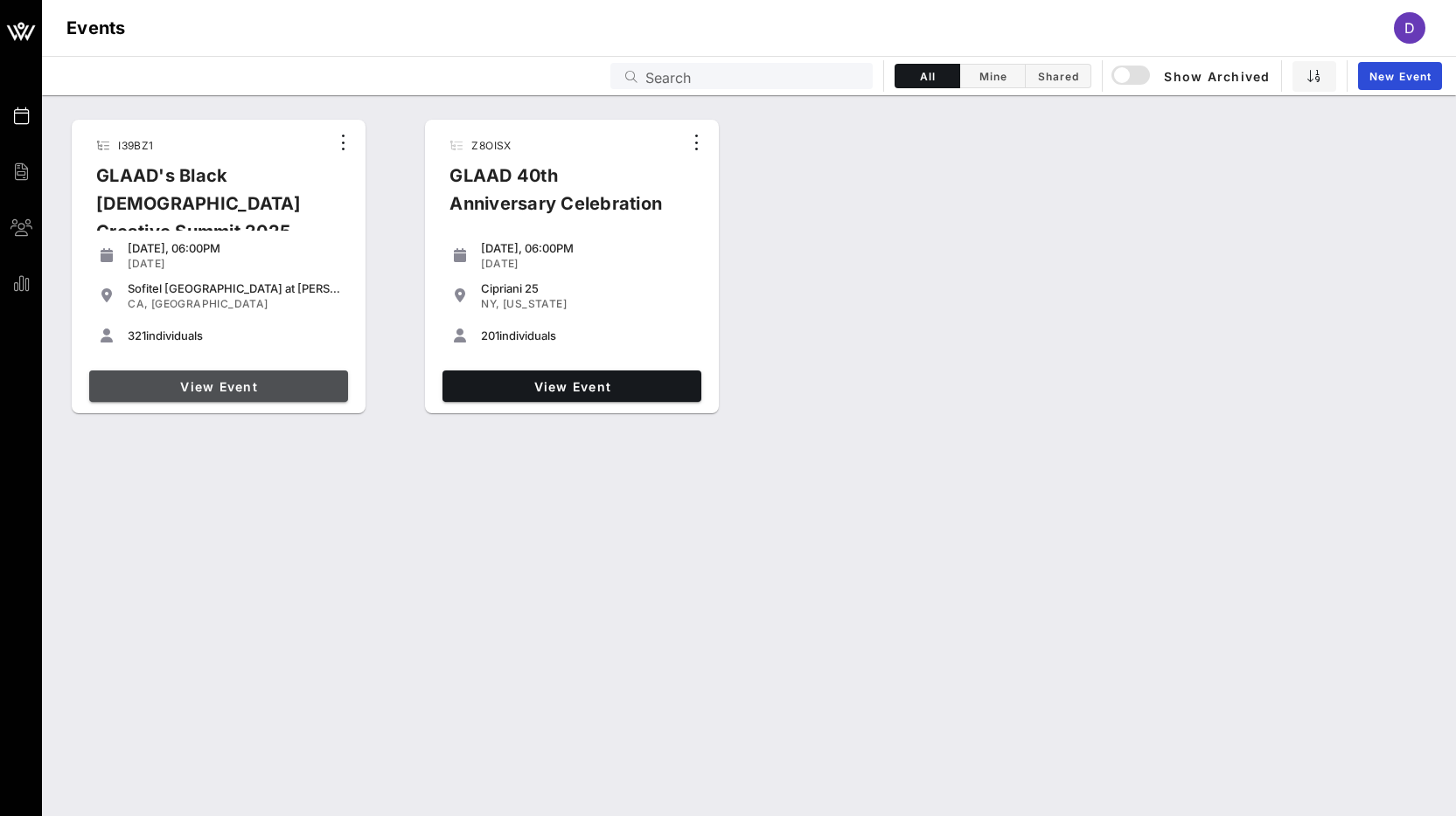
click at [253, 384] on span "View Event" at bounding box center [218, 387] width 245 height 15
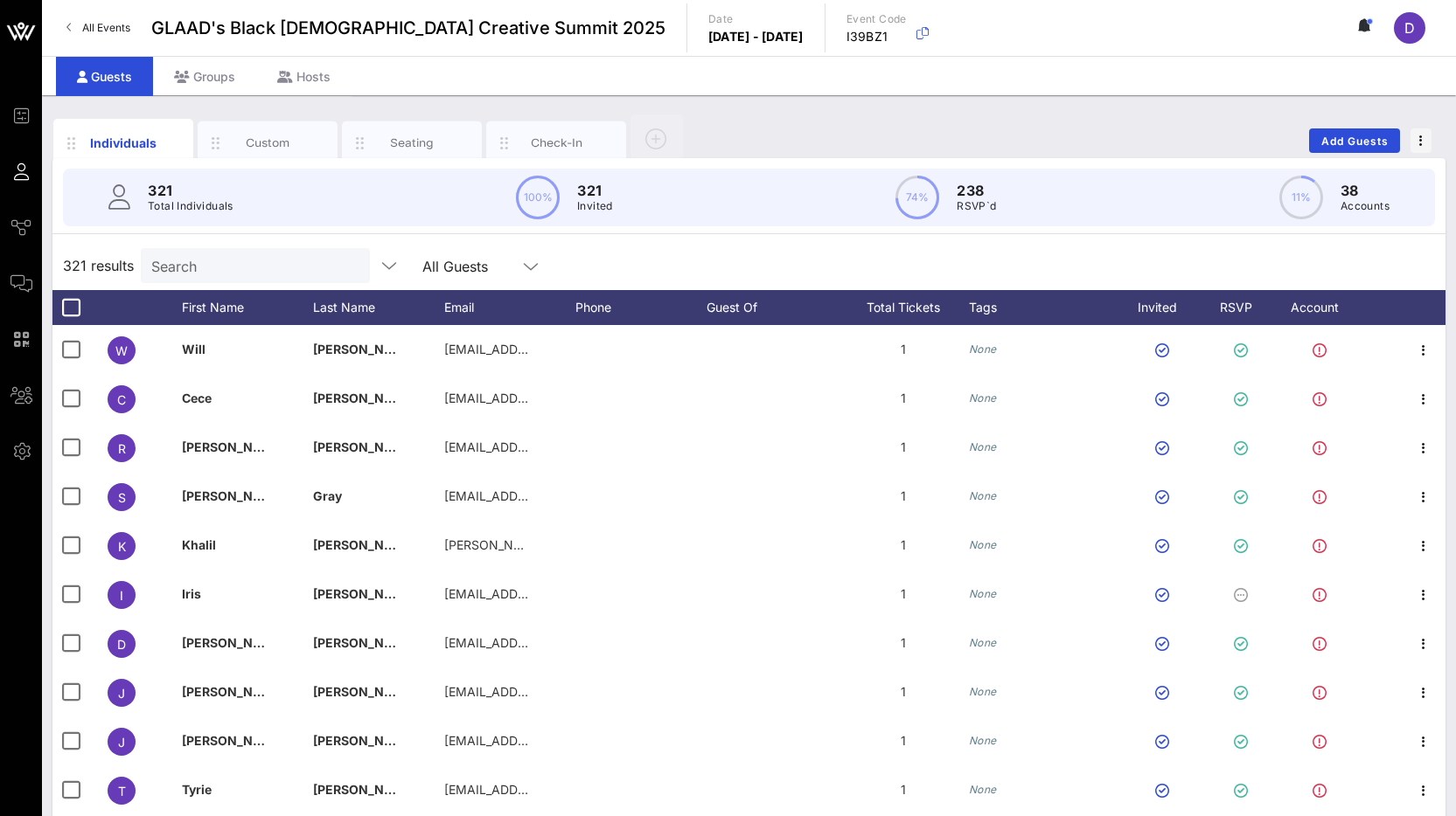
click at [233, 265] on input "Search" at bounding box center [254, 265] width 205 height 23
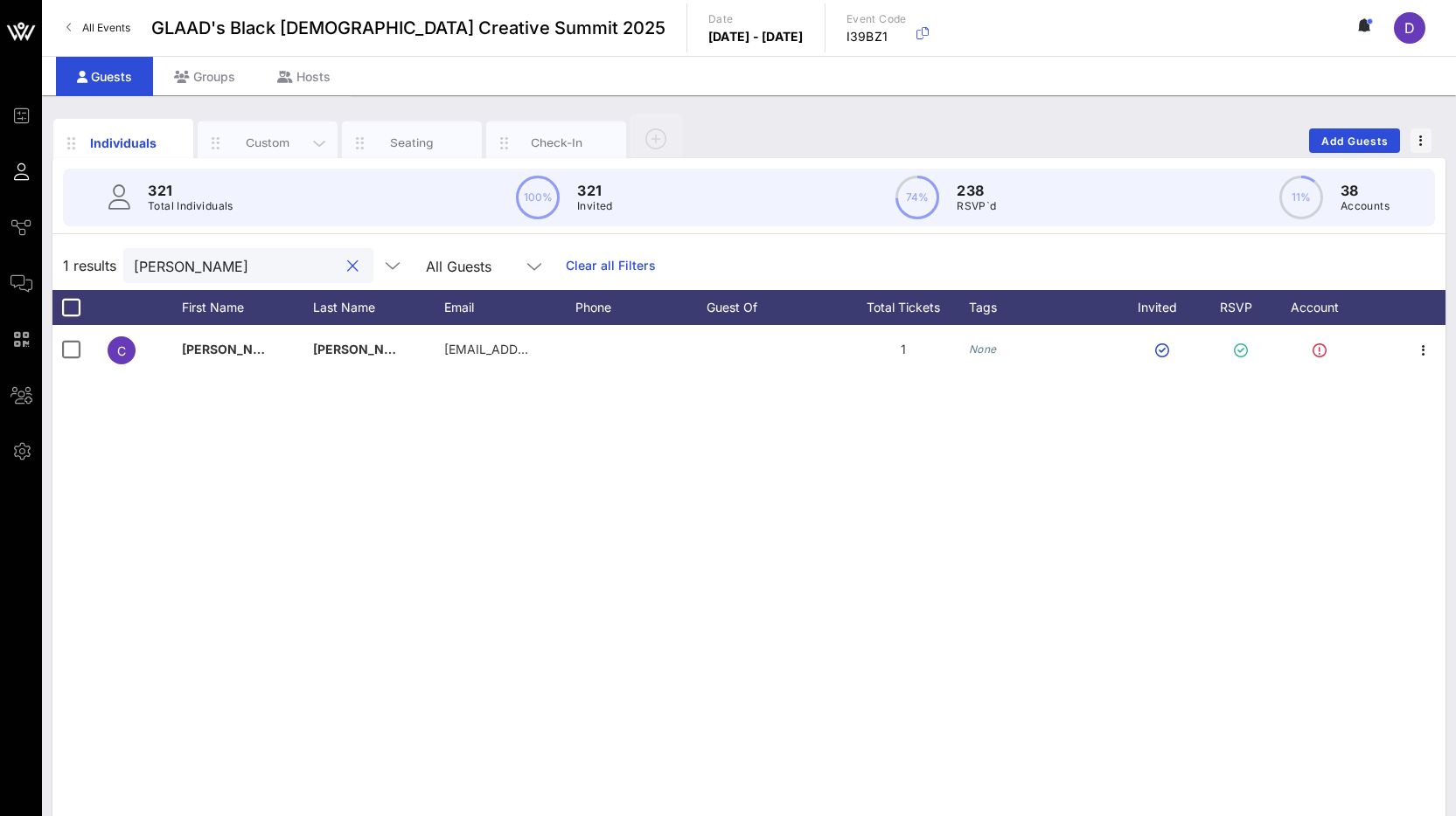
click at [277, 136] on div "Custom" at bounding box center [268, 143] width 78 height 17
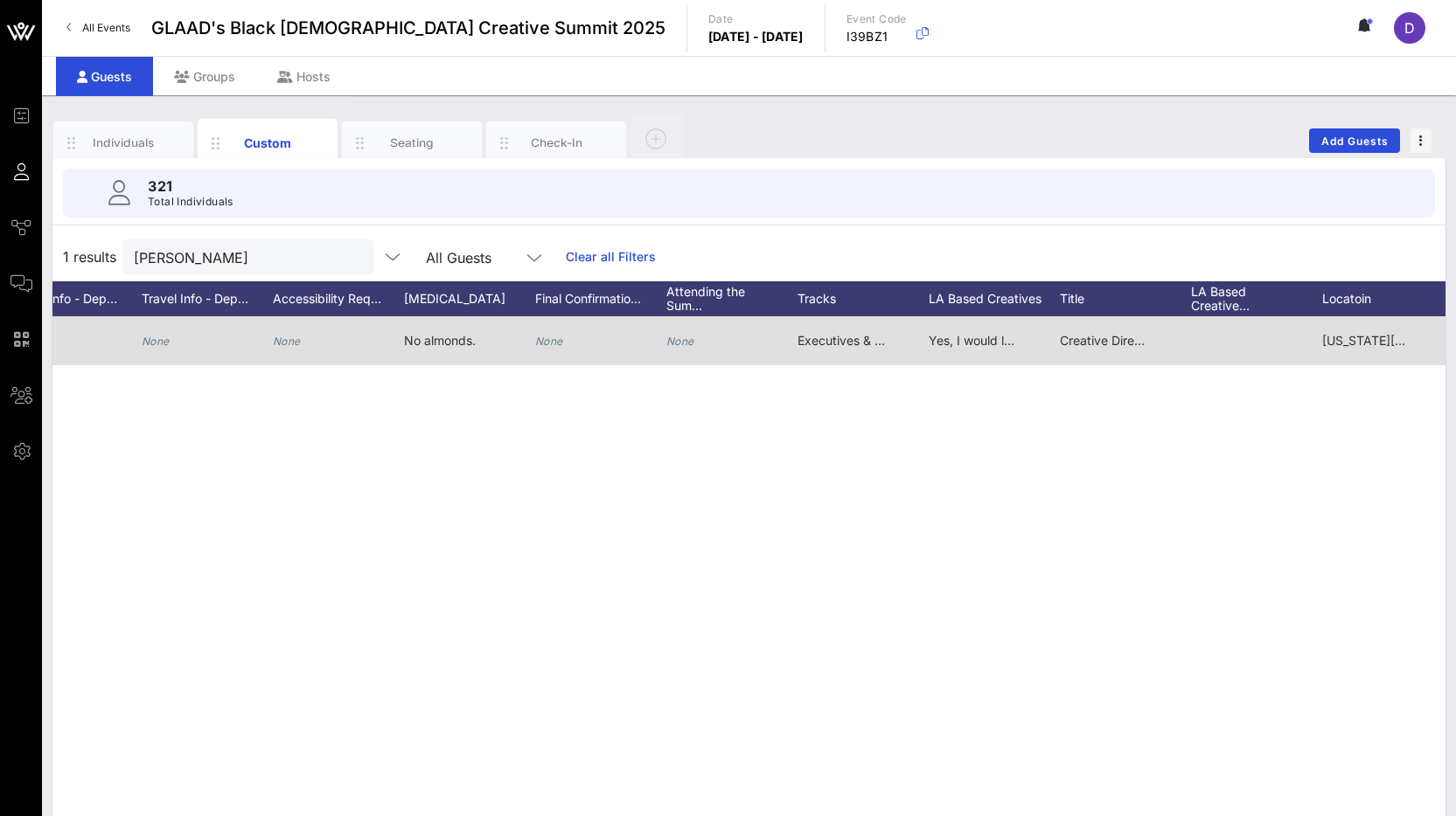
scroll to position [0, 2087]
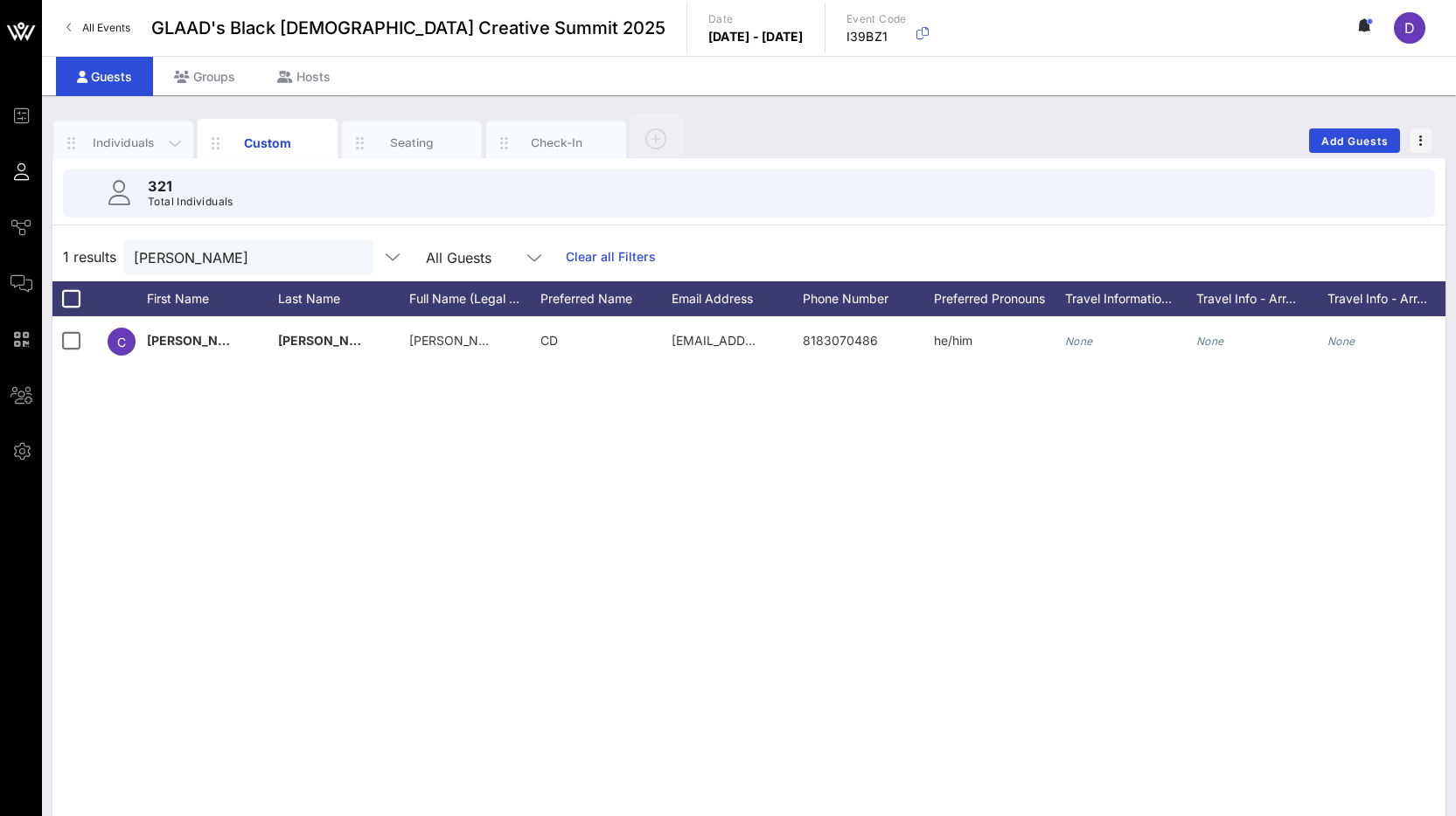
click at [146, 152] on div "Individuals" at bounding box center [123, 143] width 140 height 44
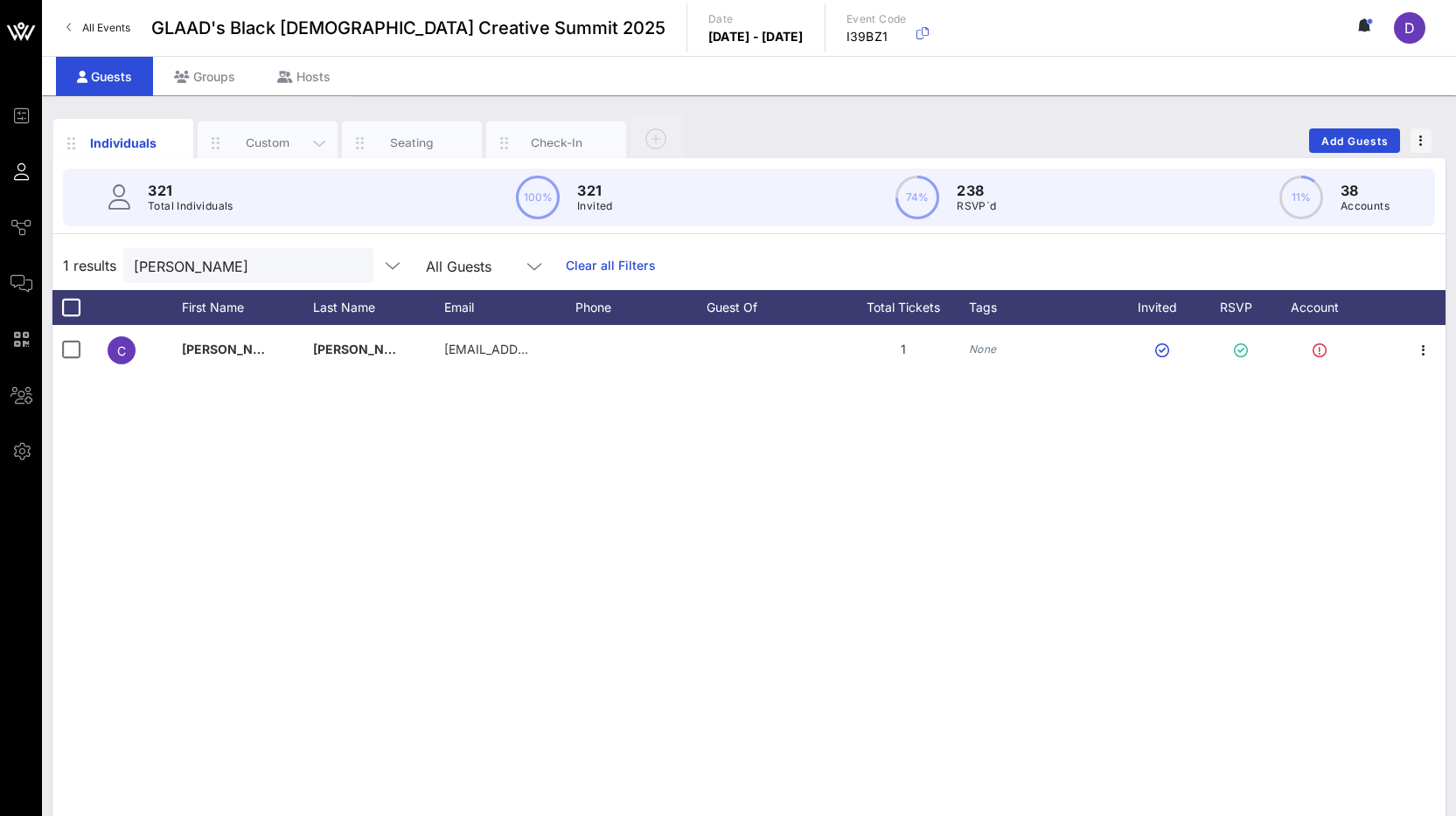
click at [297, 147] on div "Custom" at bounding box center [268, 143] width 78 height 17
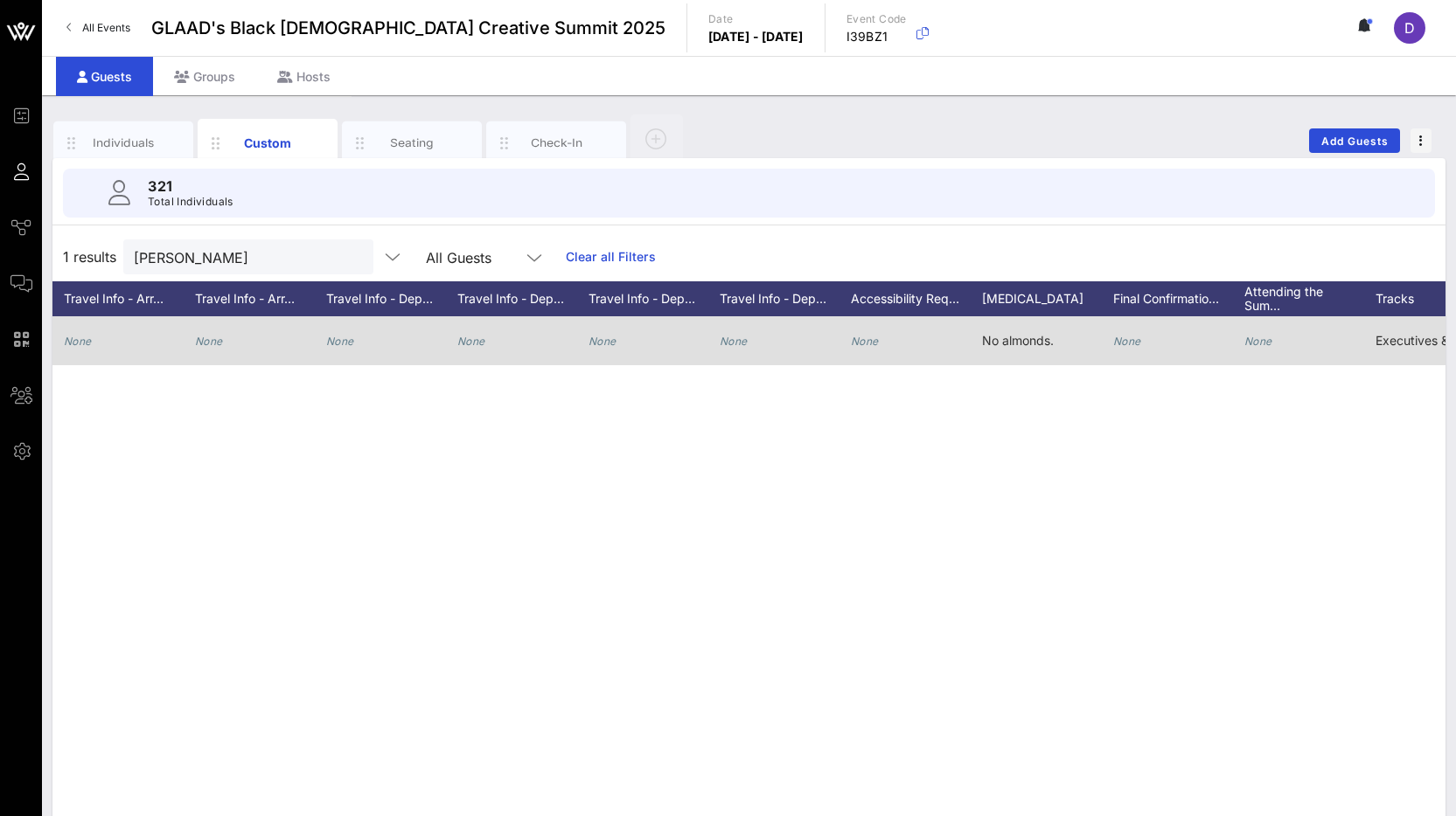
click at [1021, 334] on span "No almonds." at bounding box center [1018, 340] width 72 height 15
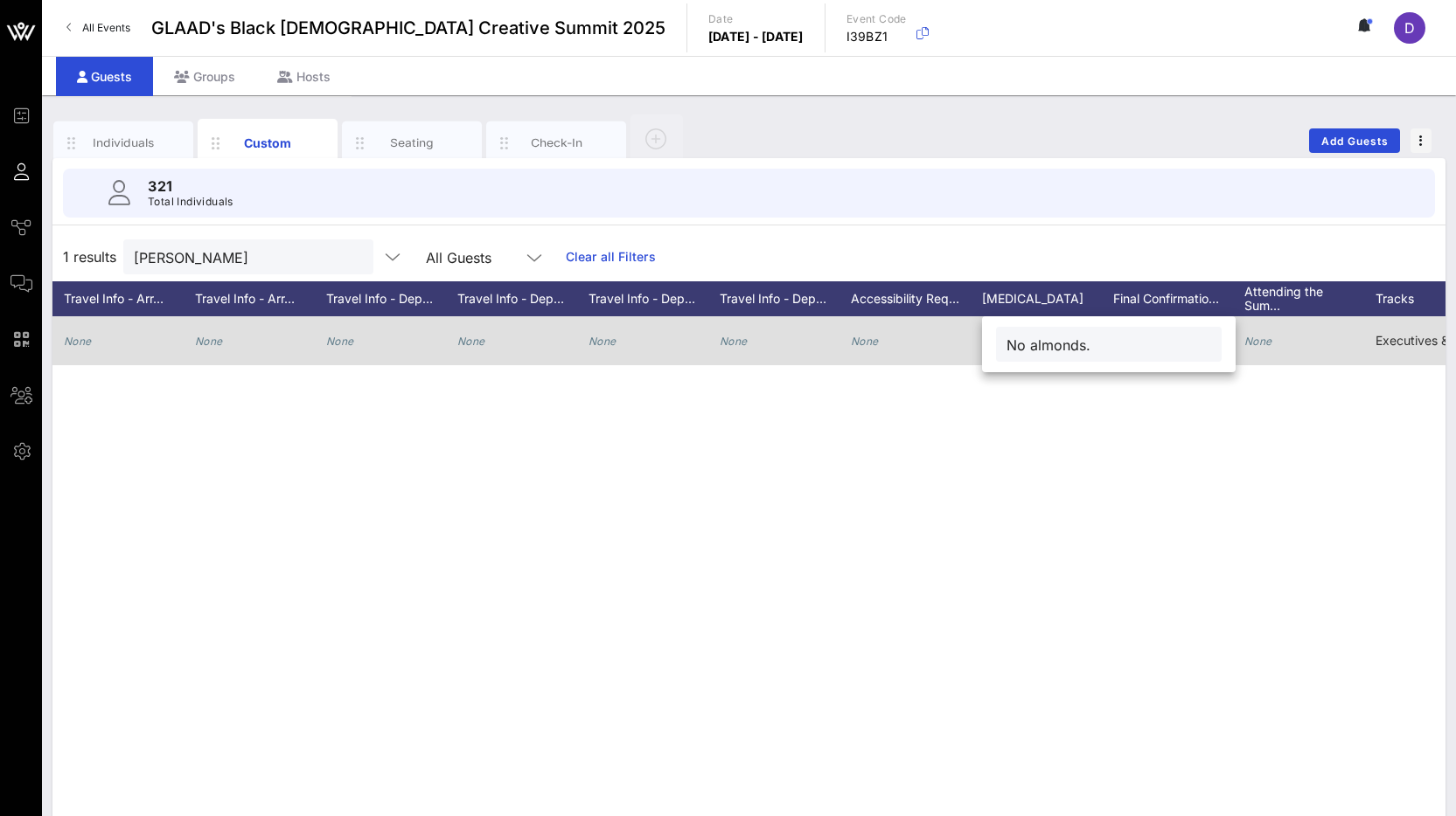
click at [1021, 334] on input "No almonds." at bounding box center [1109, 344] width 205 height 23
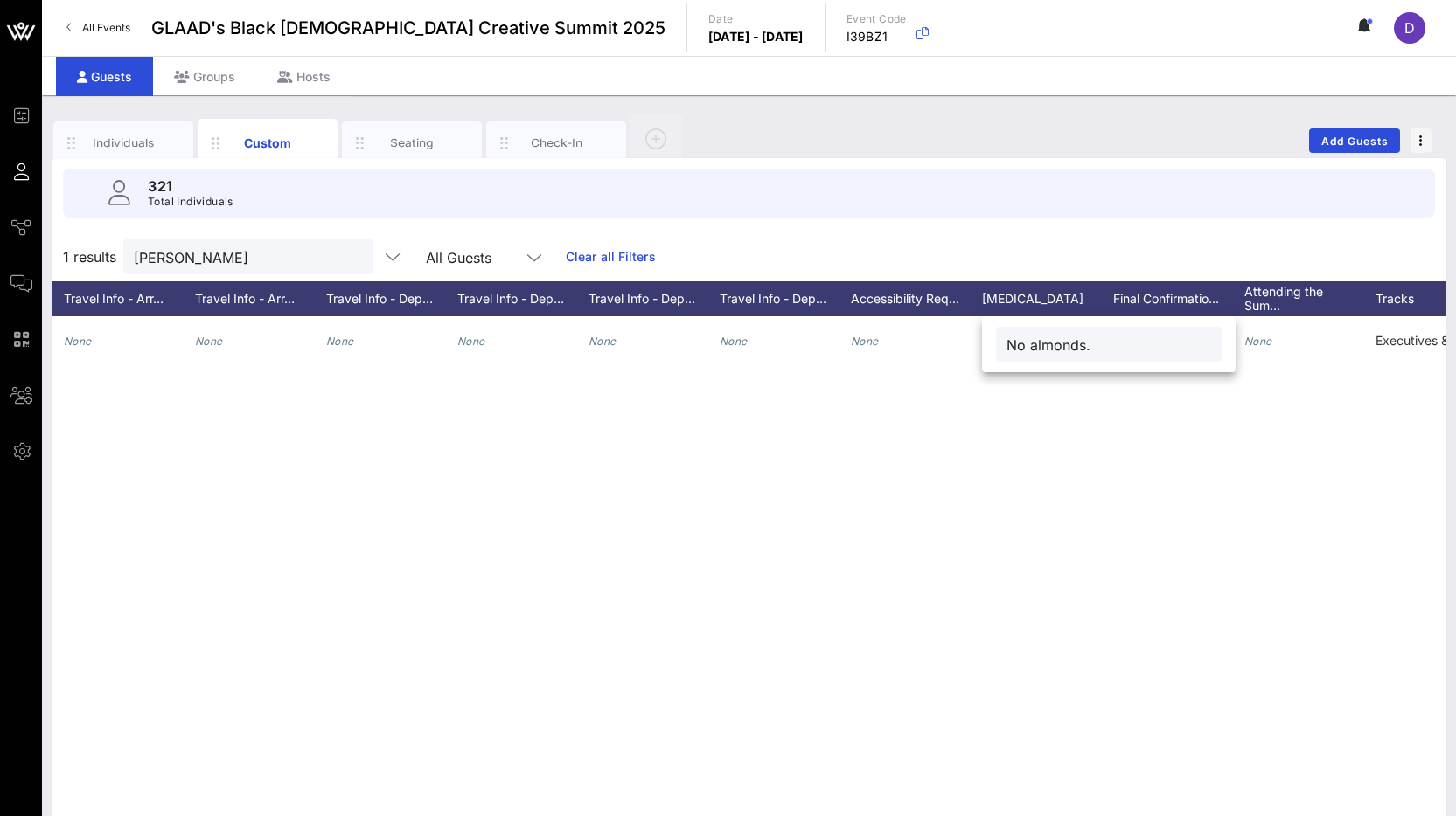
click at [1038, 342] on input "No almonds." at bounding box center [1109, 344] width 205 height 23
click at [1040, 511] on div "c corey smith Corey D. Smith CD smithcoreyde@gmail.com 8183070486 he/him None N…" at bounding box center [748, 578] width 1392 height 524
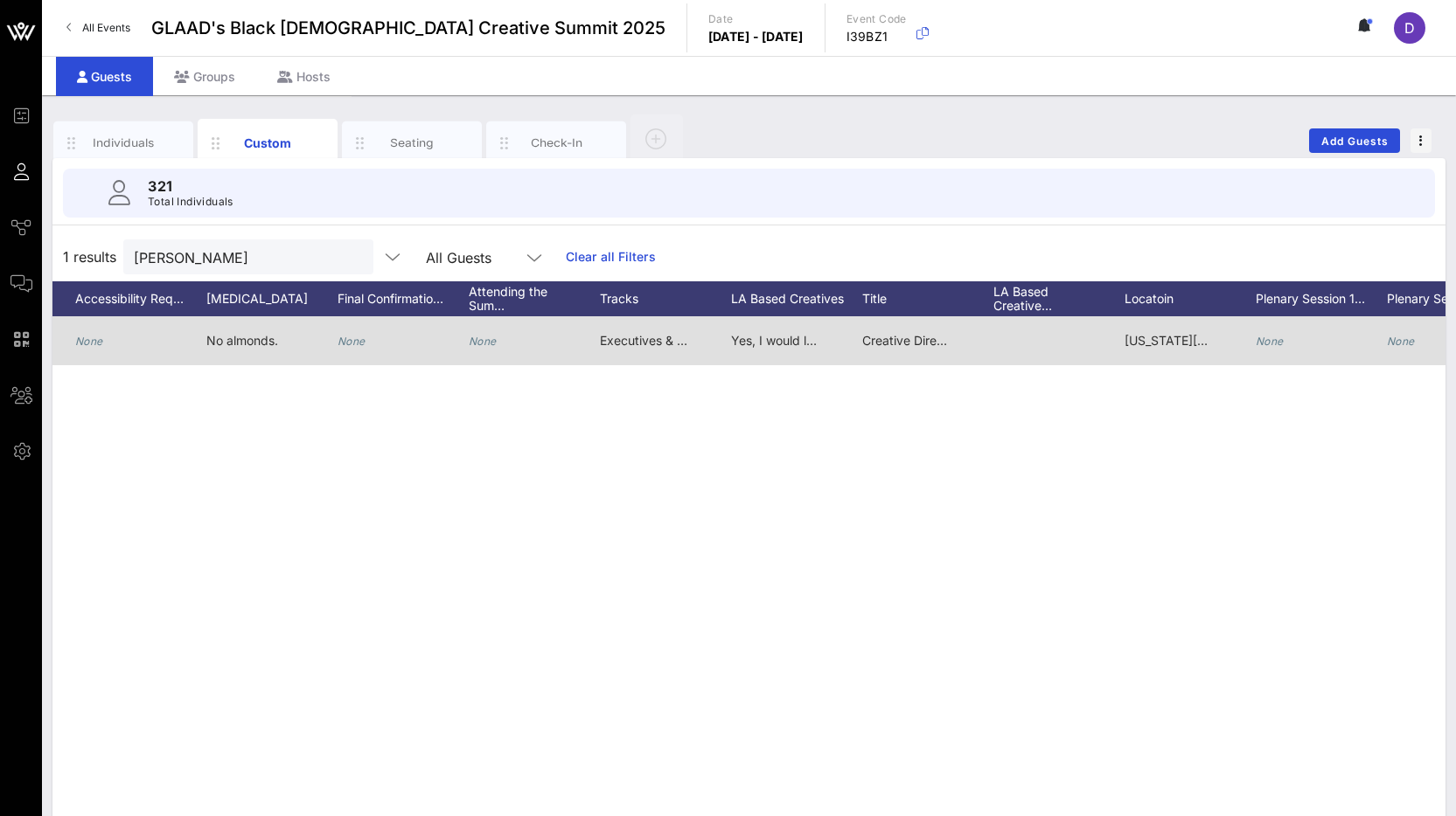
click at [895, 341] on span "Creative Director/Talent Scout" at bounding box center [948, 340] width 173 height 15
click at [900, 341] on input "Creative Director/Talent Scout" at bounding box center [1002, 344] width 205 height 23
click at [895, 341] on input "Creative Director/Talent Scout" at bounding box center [989, 344] width 205 height 23
click at [1144, 348] on div "Kansas City, Mo" at bounding box center [1168, 341] width 87 height 49
click at [1144, 348] on div "Kansas City, Mo" at bounding box center [1250, 344] width 253 height 56
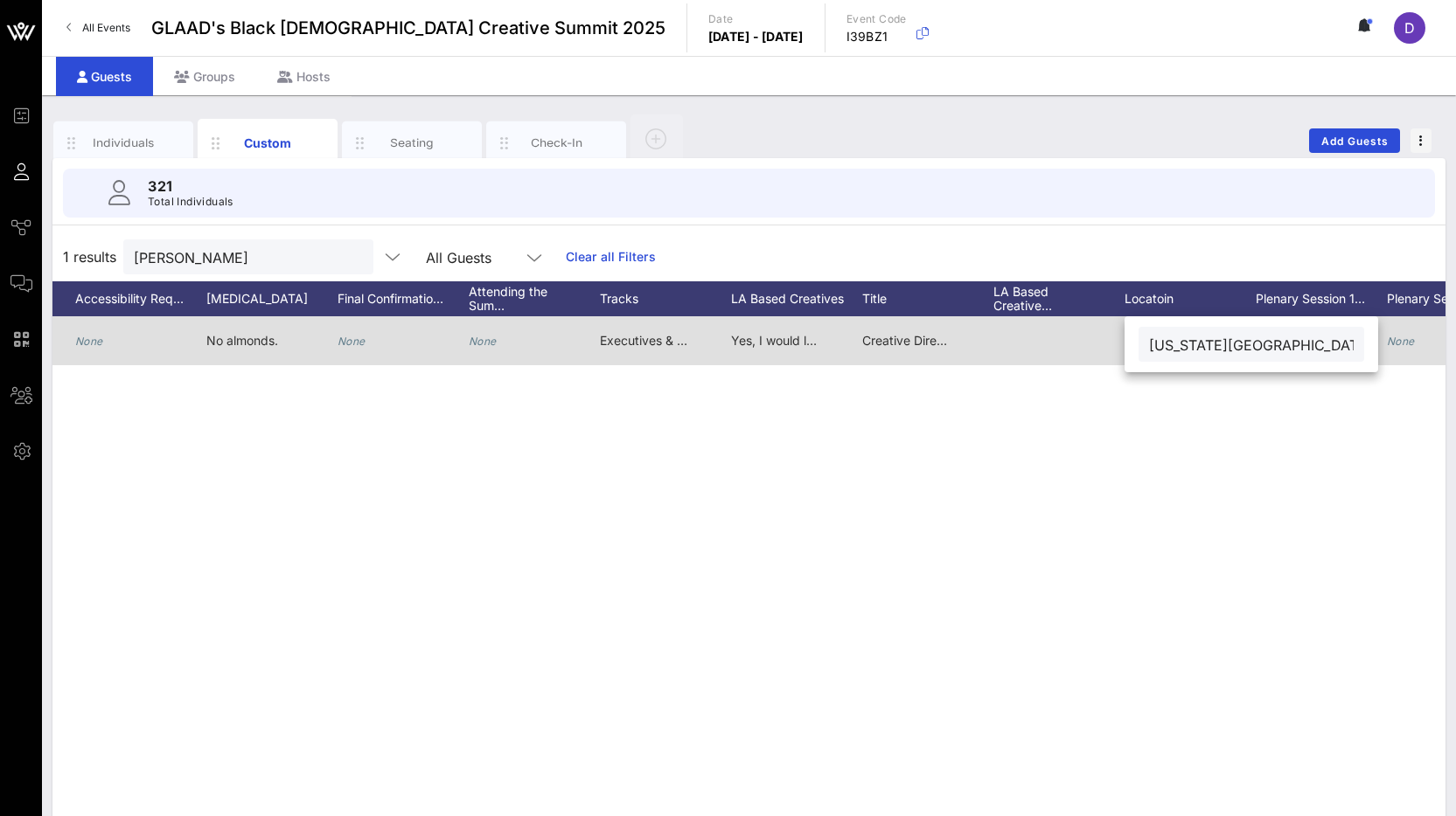
click at [1144, 348] on div "Kansas City, Mo" at bounding box center [1251, 344] width 226 height 35
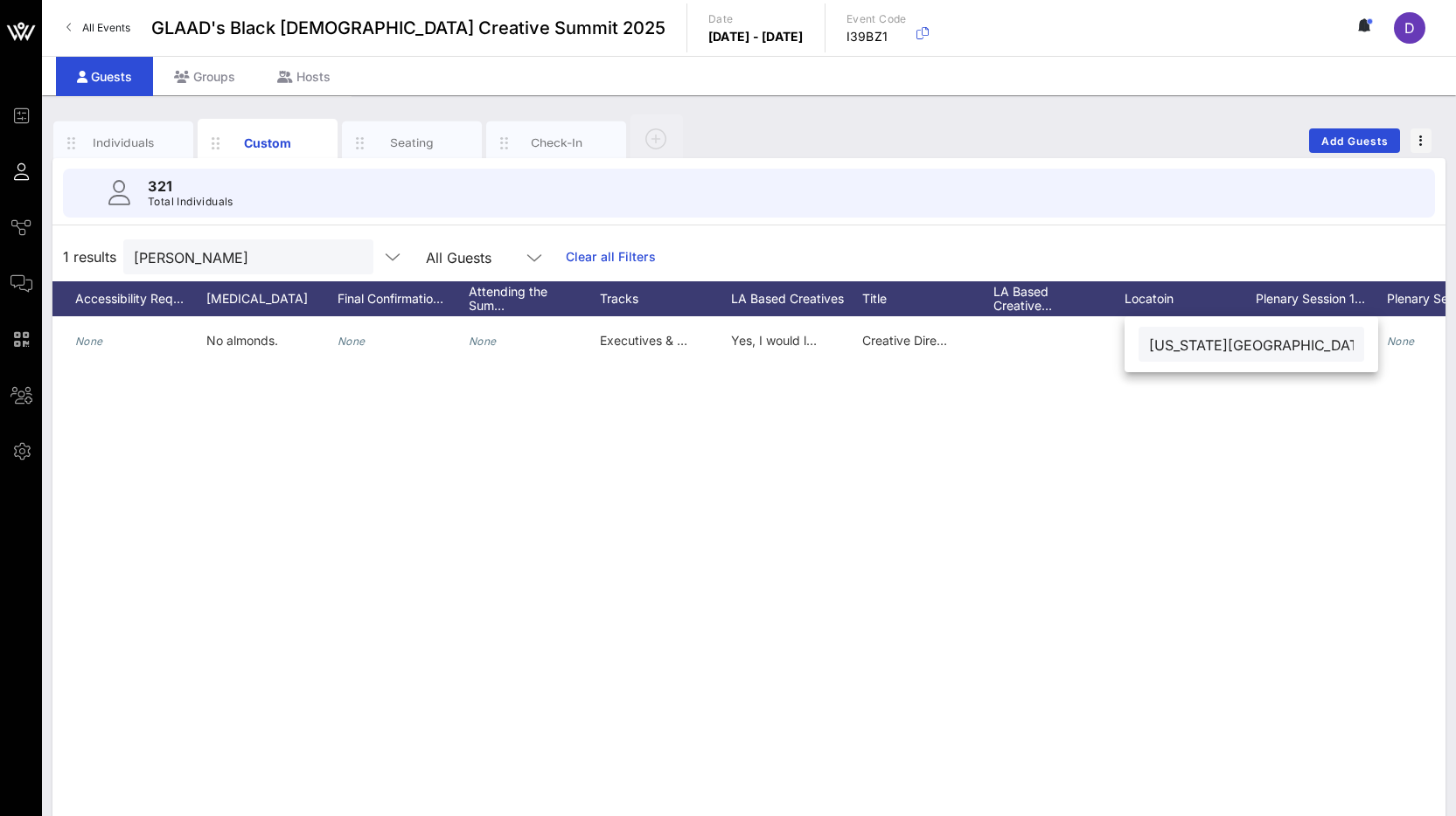
click at [1188, 345] on input "Kansas City, Mo" at bounding box center [1251, 344] width 205 height 23
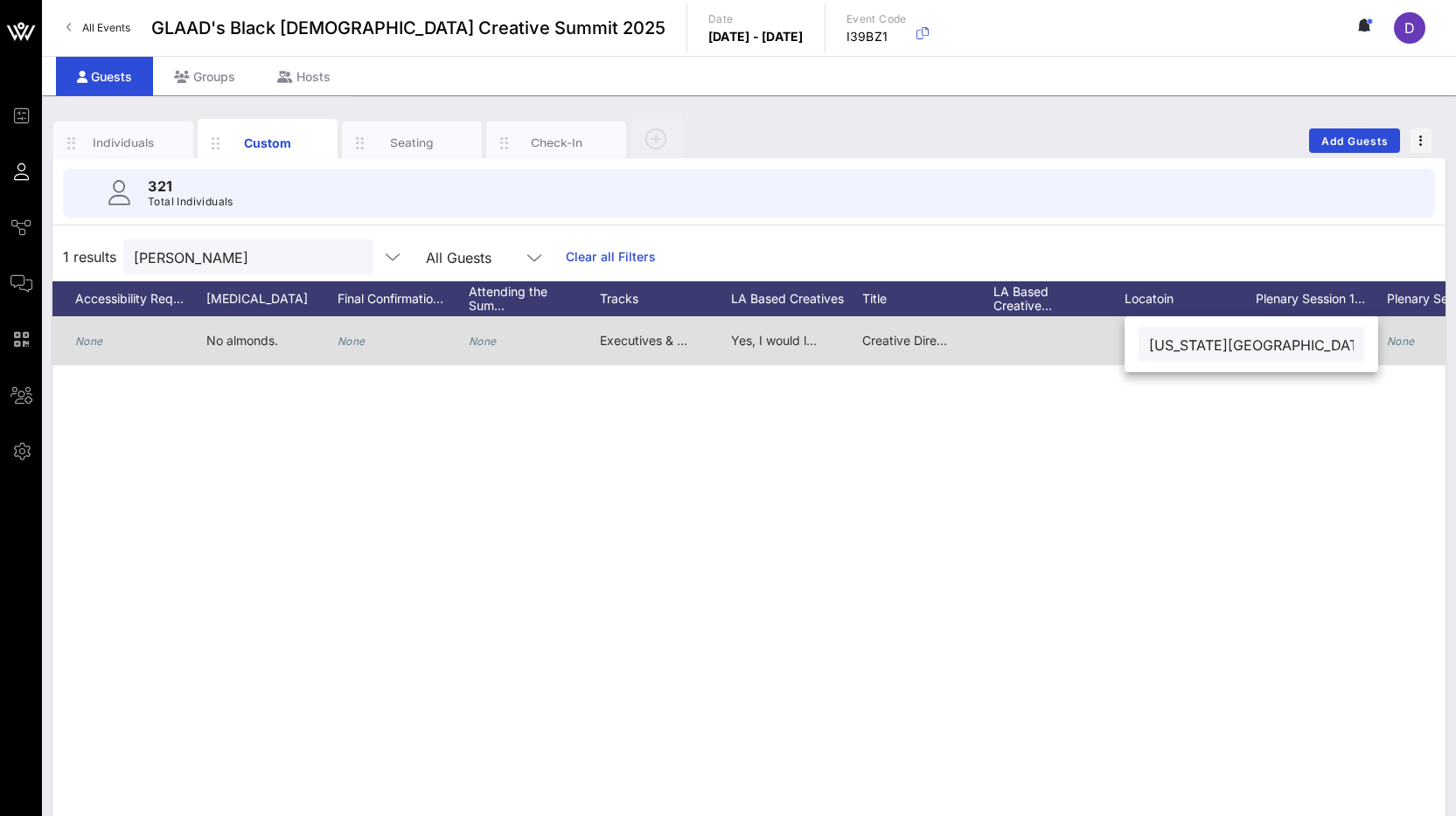
click at [925, 329] on div "Creative Director/Talent Scout" at bounding box center [905, 341] width 87 height 49
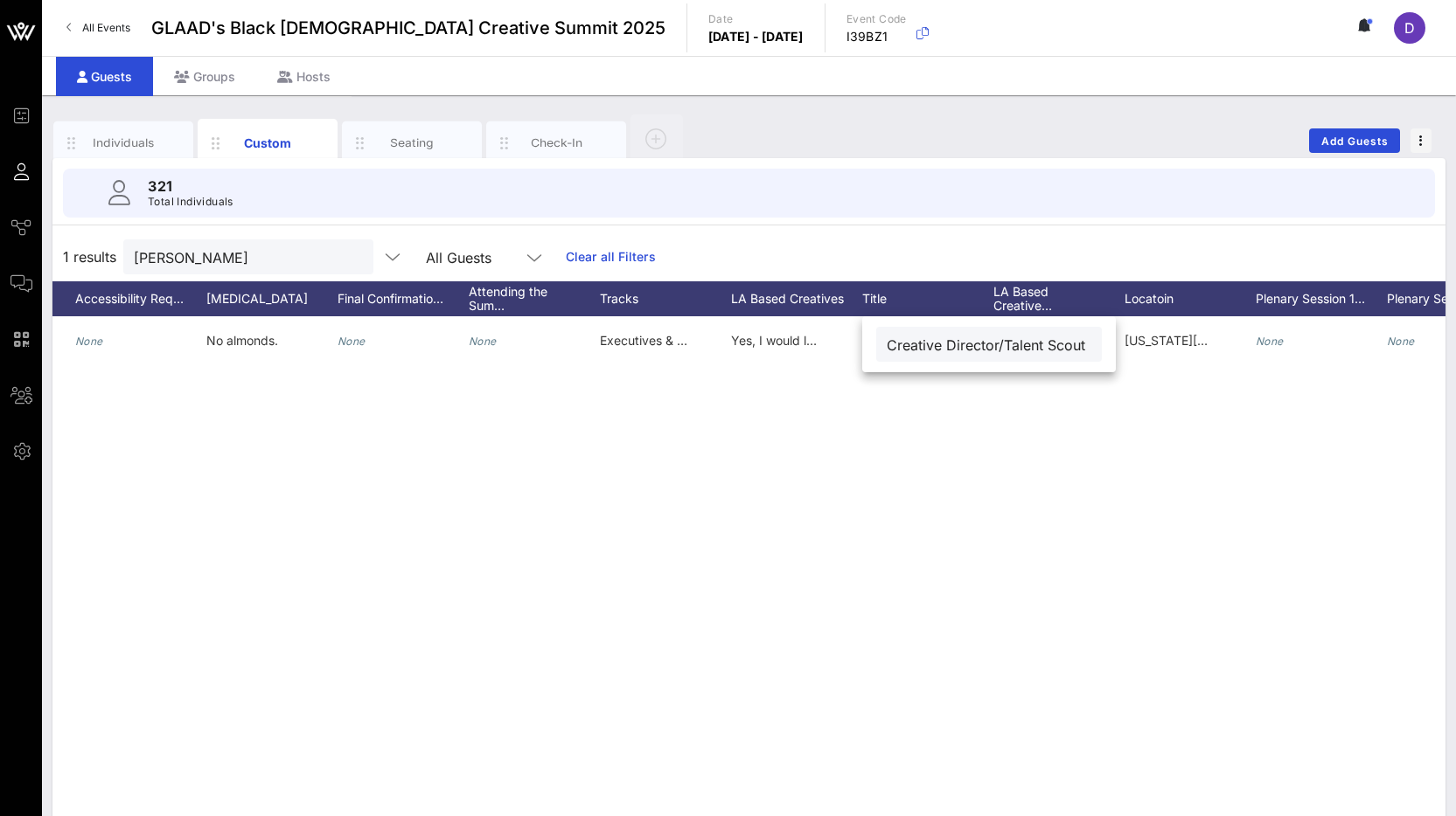
click at [877, 259] on div "1 results Corey All Guests Clear all Filters" at bounding box center [748, 257] width 1392 height 49
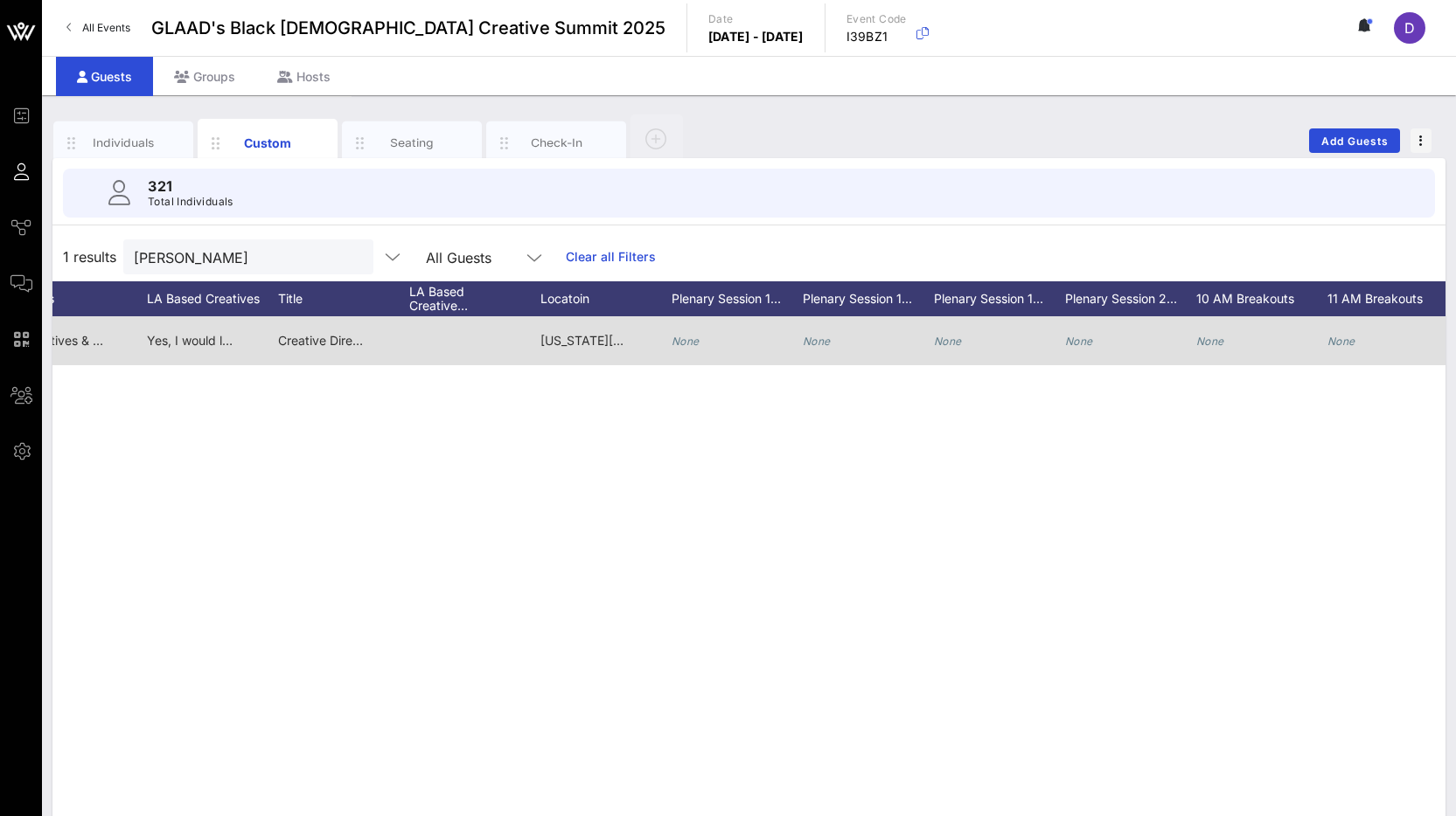
scroll to position [0, 2646]
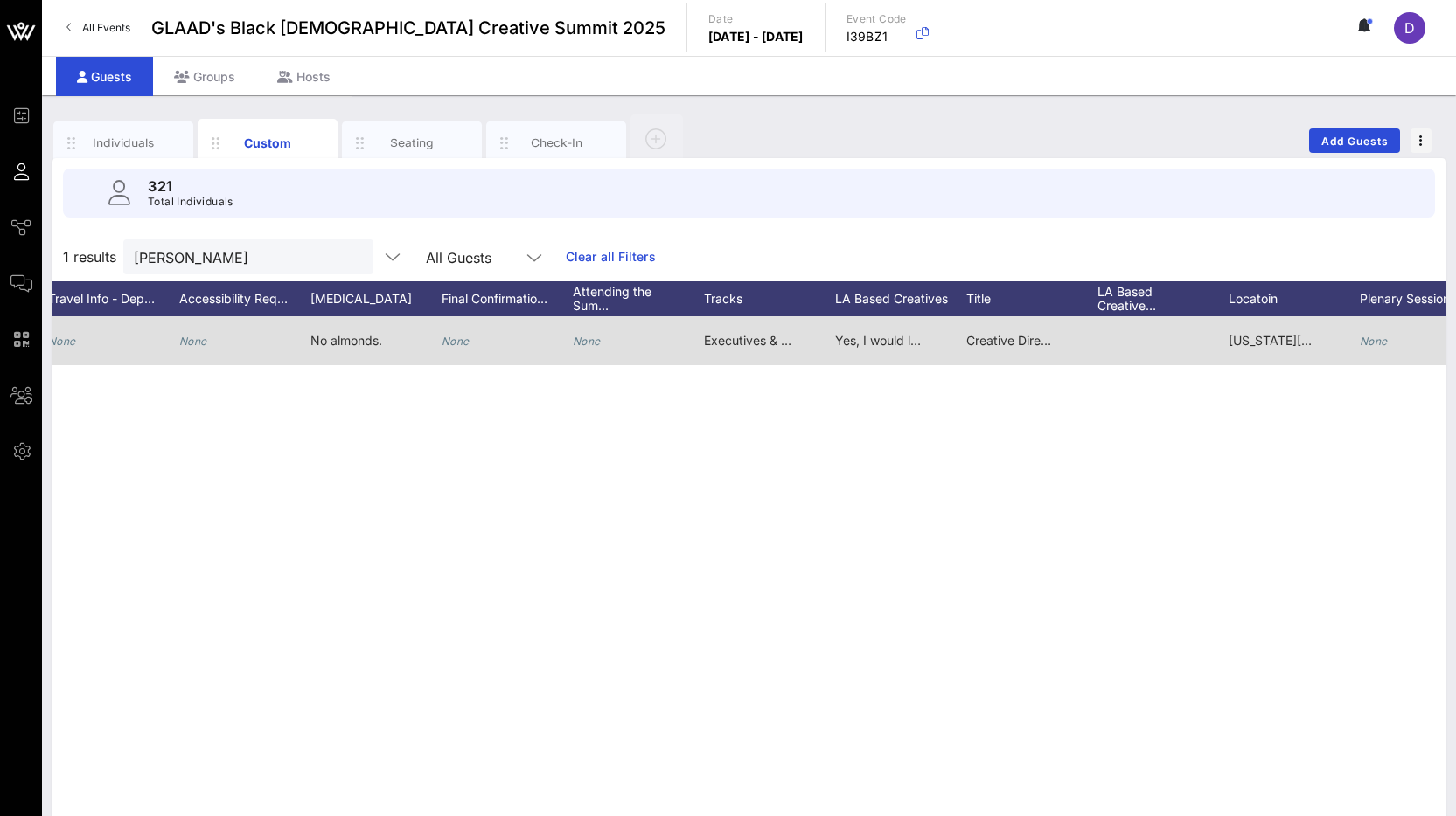
click at [737, 325] on div "Executives & Industry Leaders, On-Screen & Live Talent" at bounding box center [747, 341] width 87 height 49
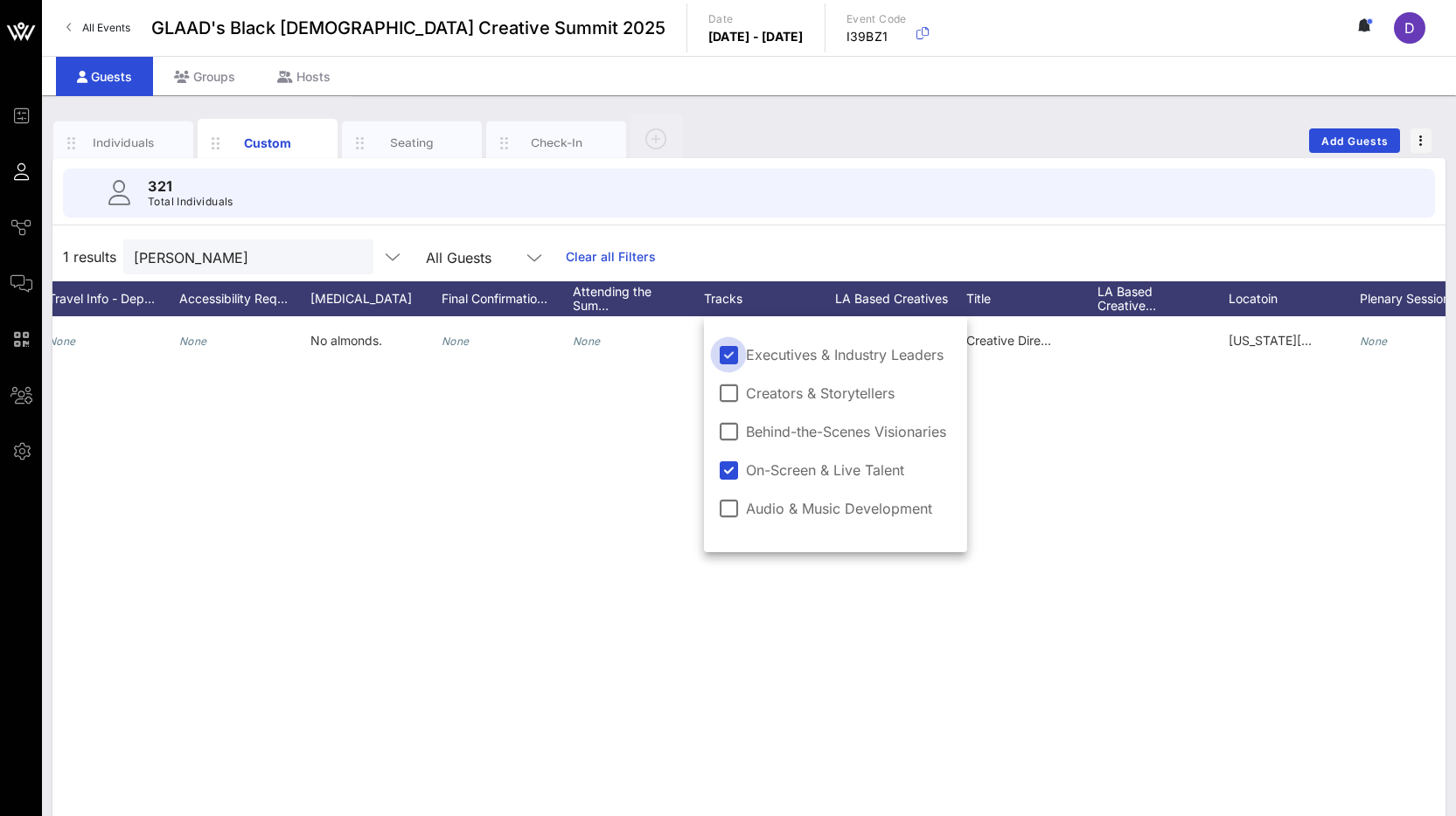
scroll to position [0, 1935]
click at [254, 256] on input "Corey" at bounding box center [236, 257] width 205 height 23
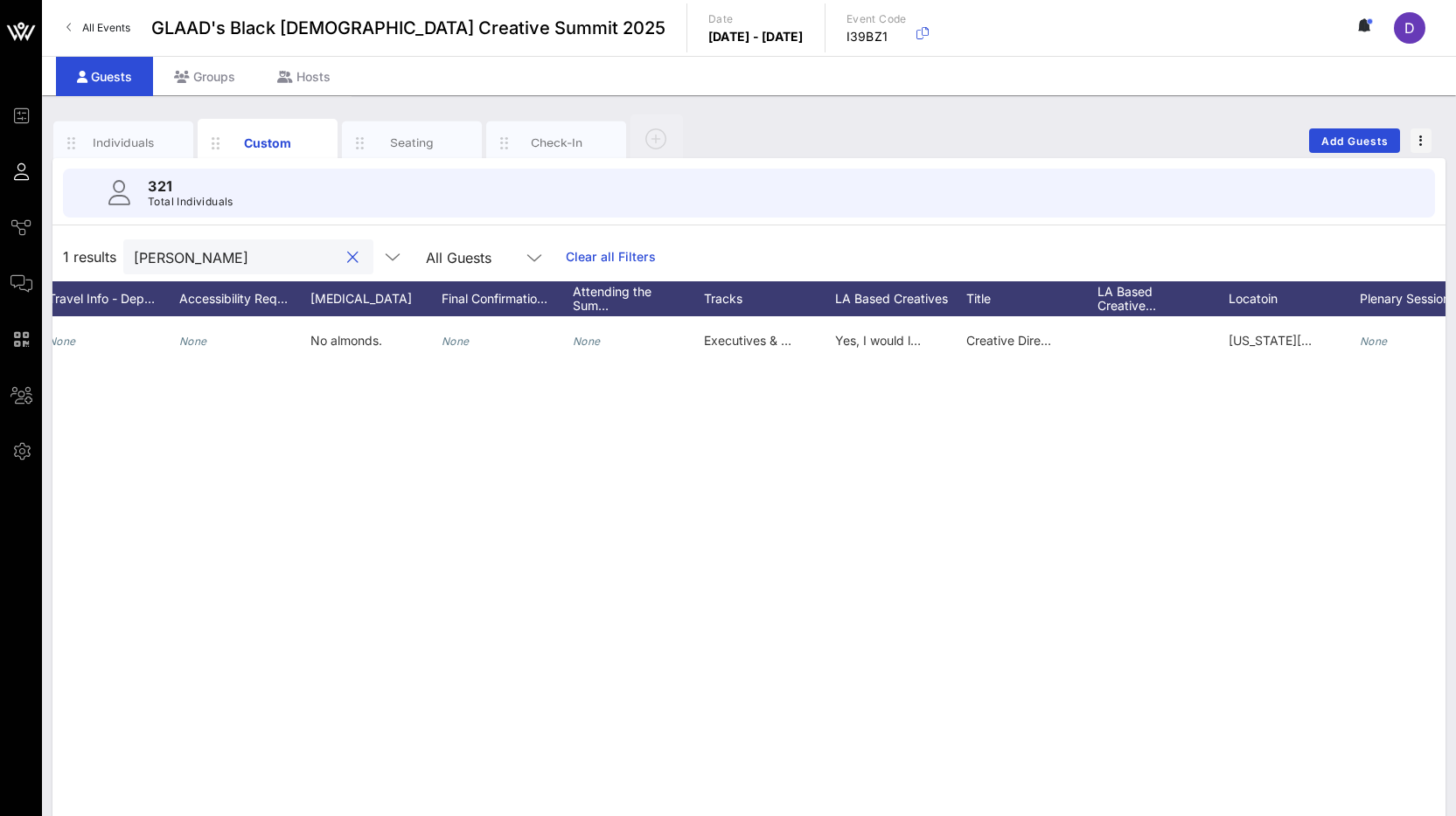
click at [254, 256] on input "Corey" at bounding box center [236, 257] width 205 height 23
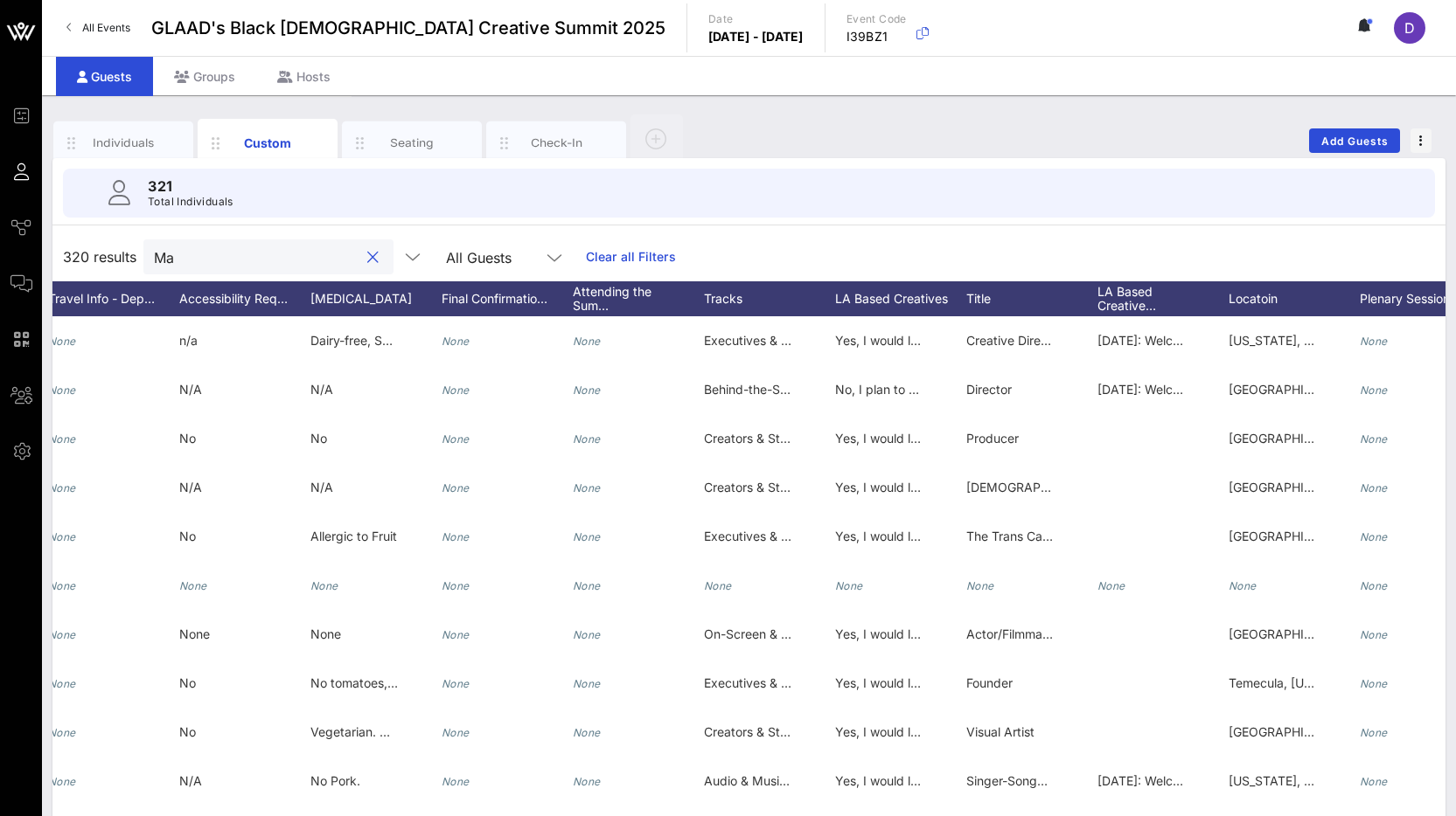
type input "M"
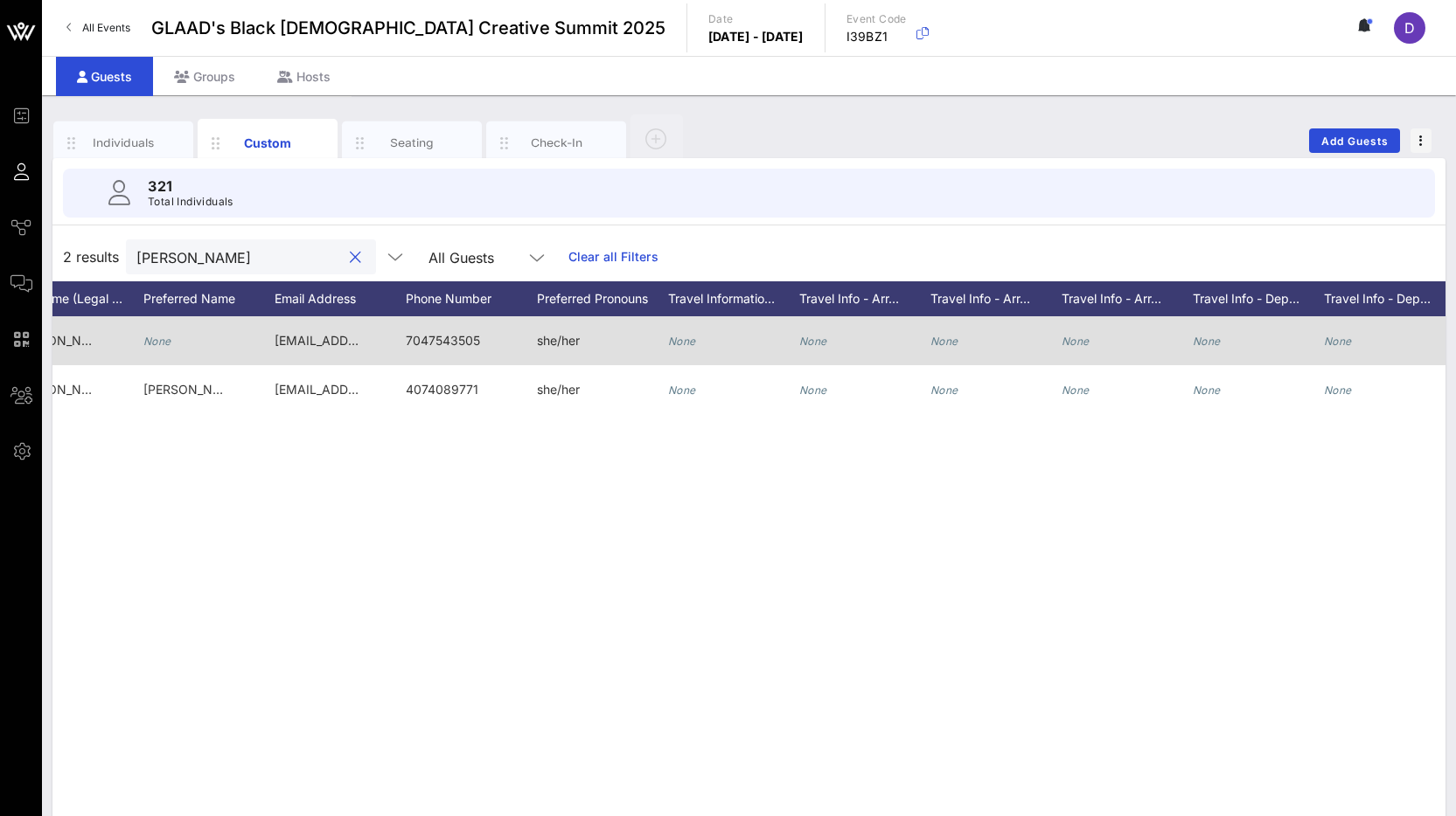
scroll to position [0, 0]
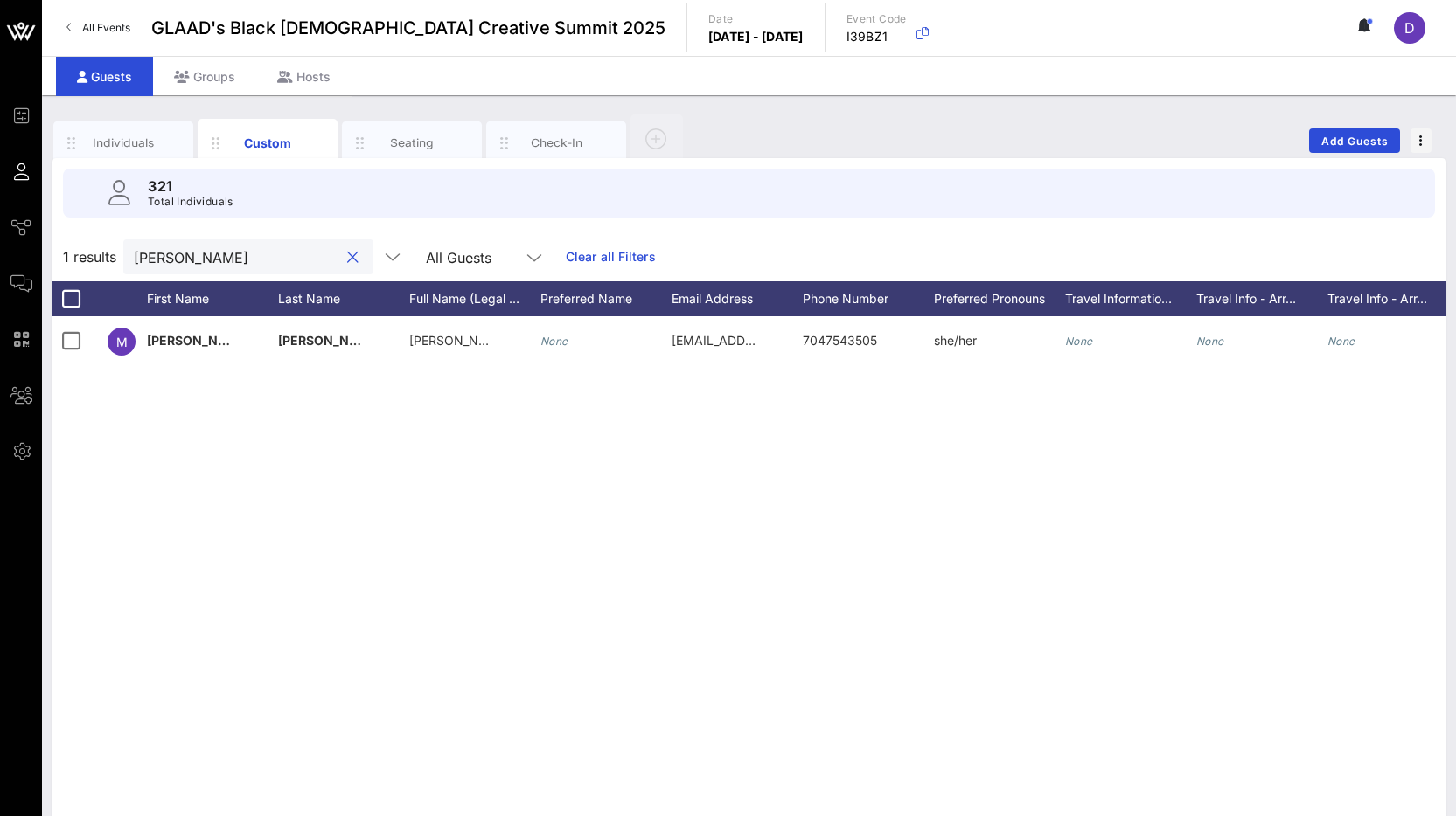
click at [253, 259] on input "Richardson" at bounding box center [236, 257] width 205 height 23
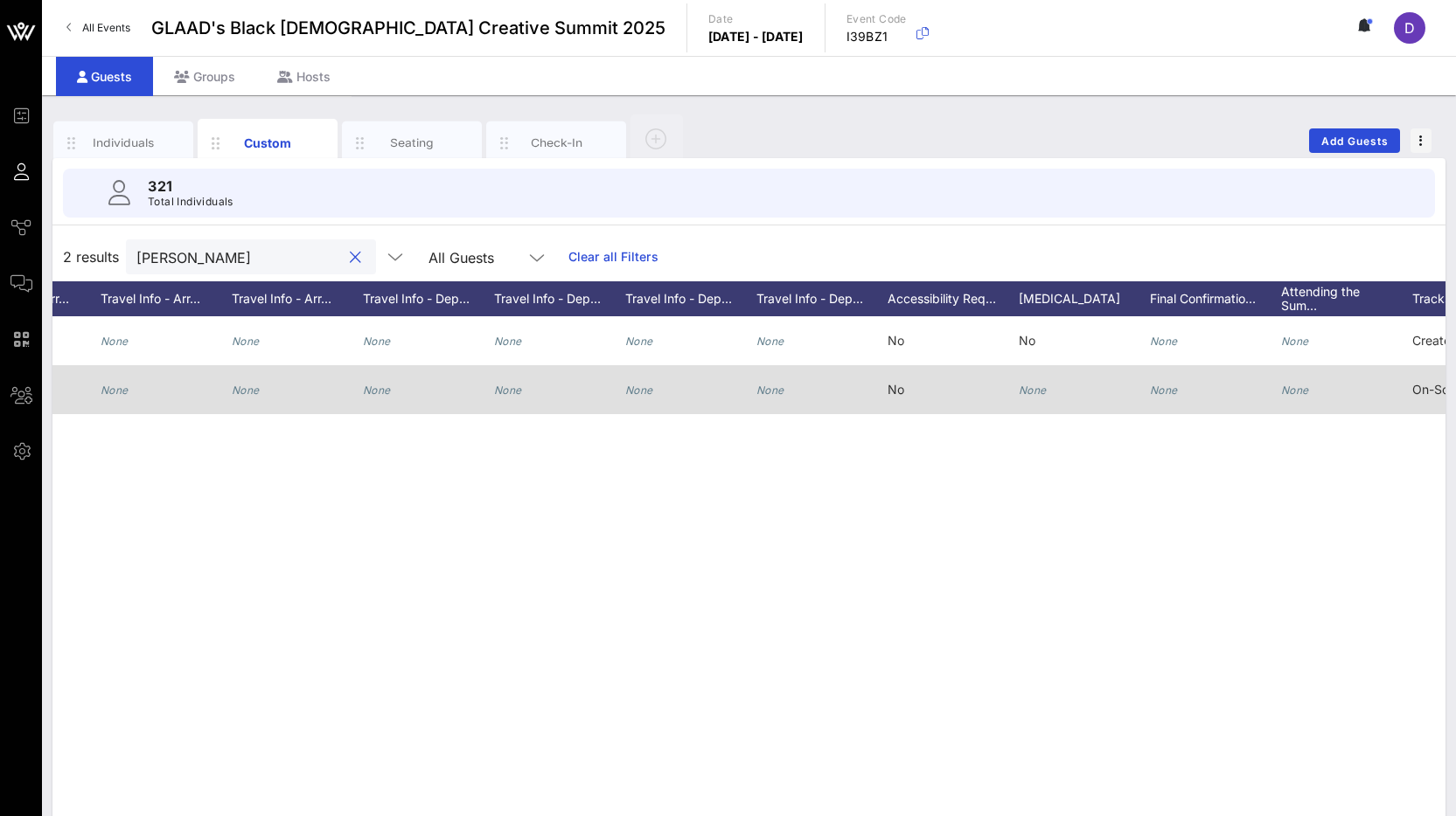
scroll to position [0, 1503]
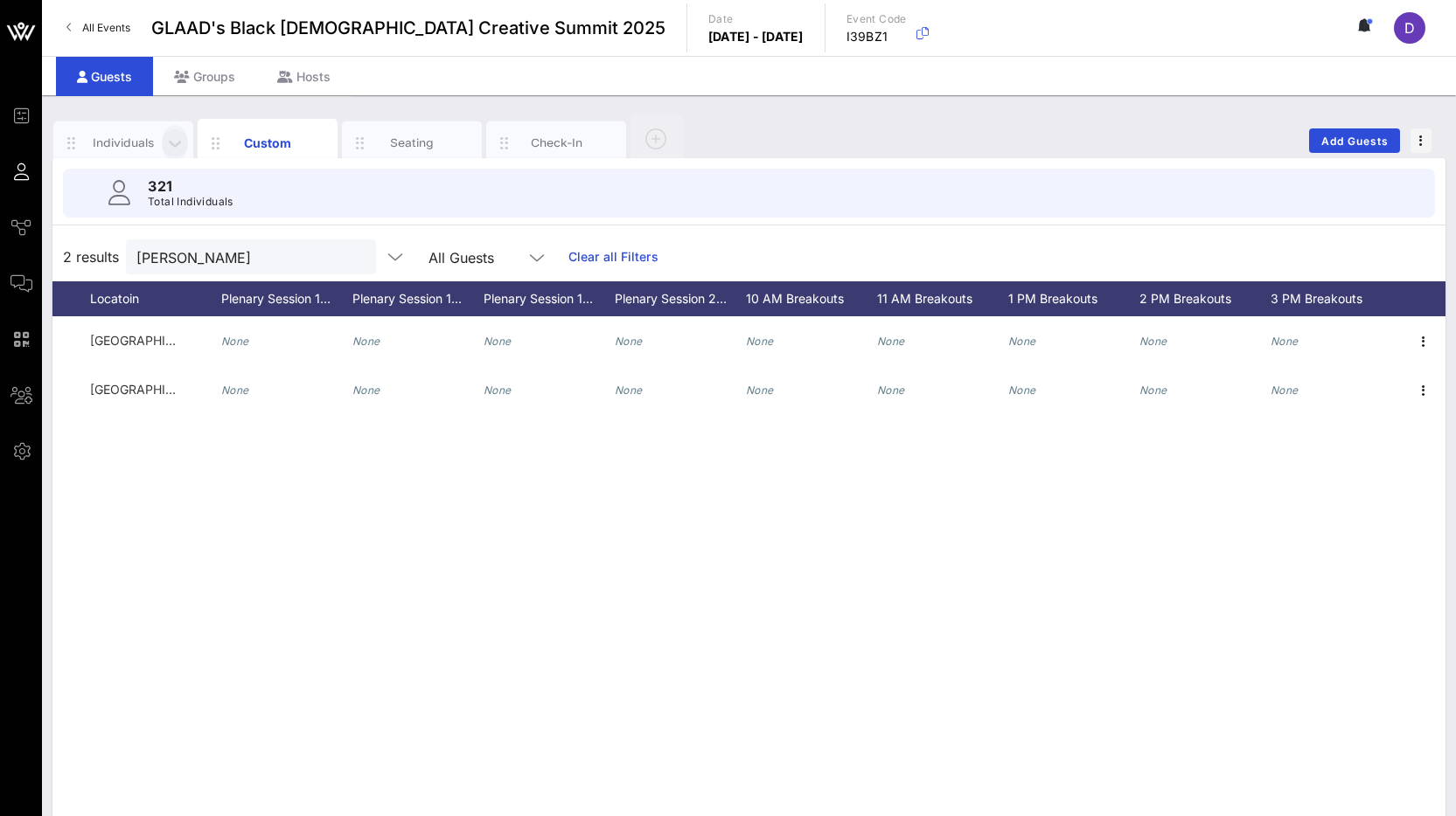
click at [168, 137] on icon "button" at bounding box center [174, 143] width 21 height 19
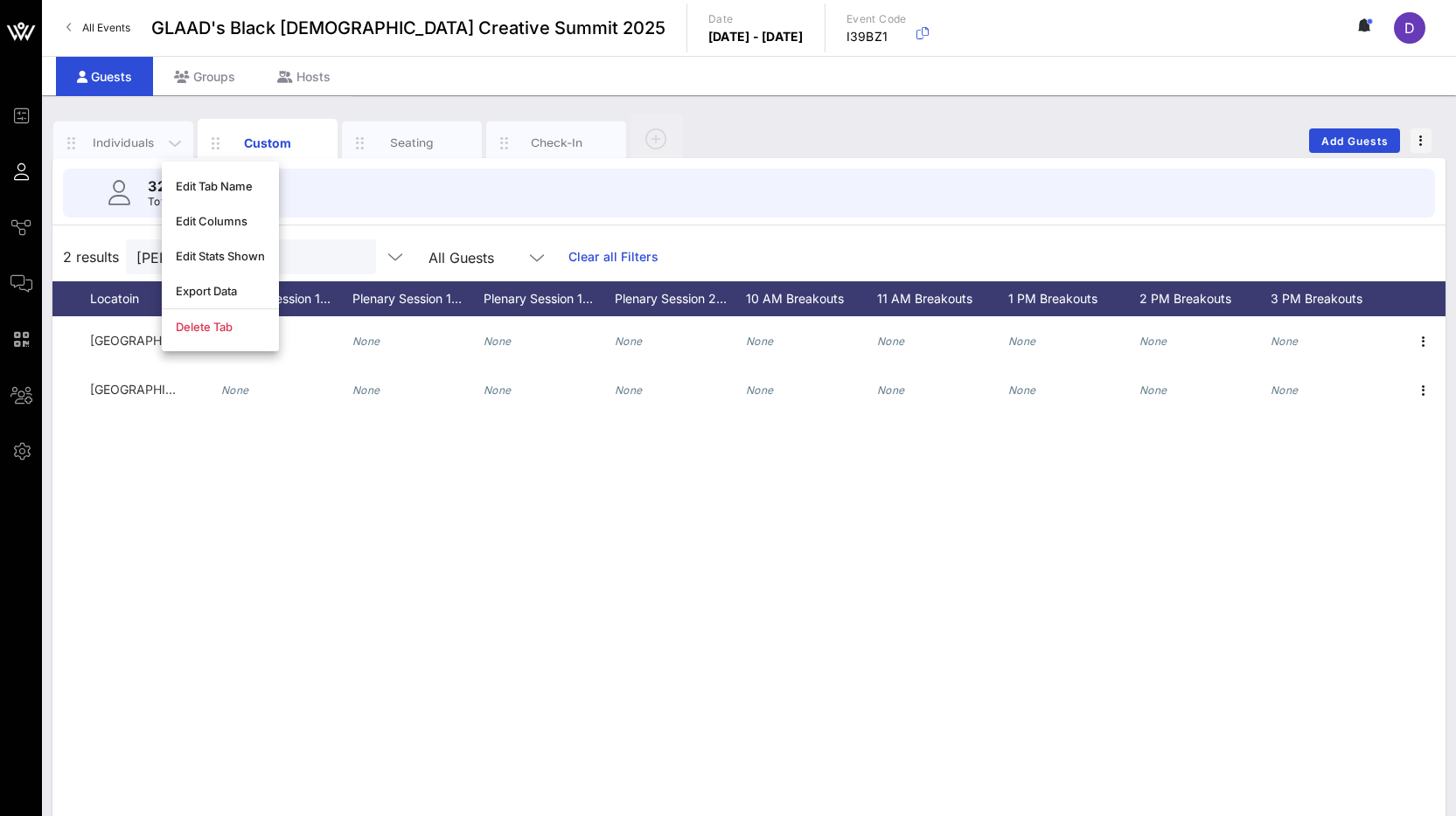
click at [124, 149] on div "Individuals" at bounding box center [123, 143] width 78 height 17
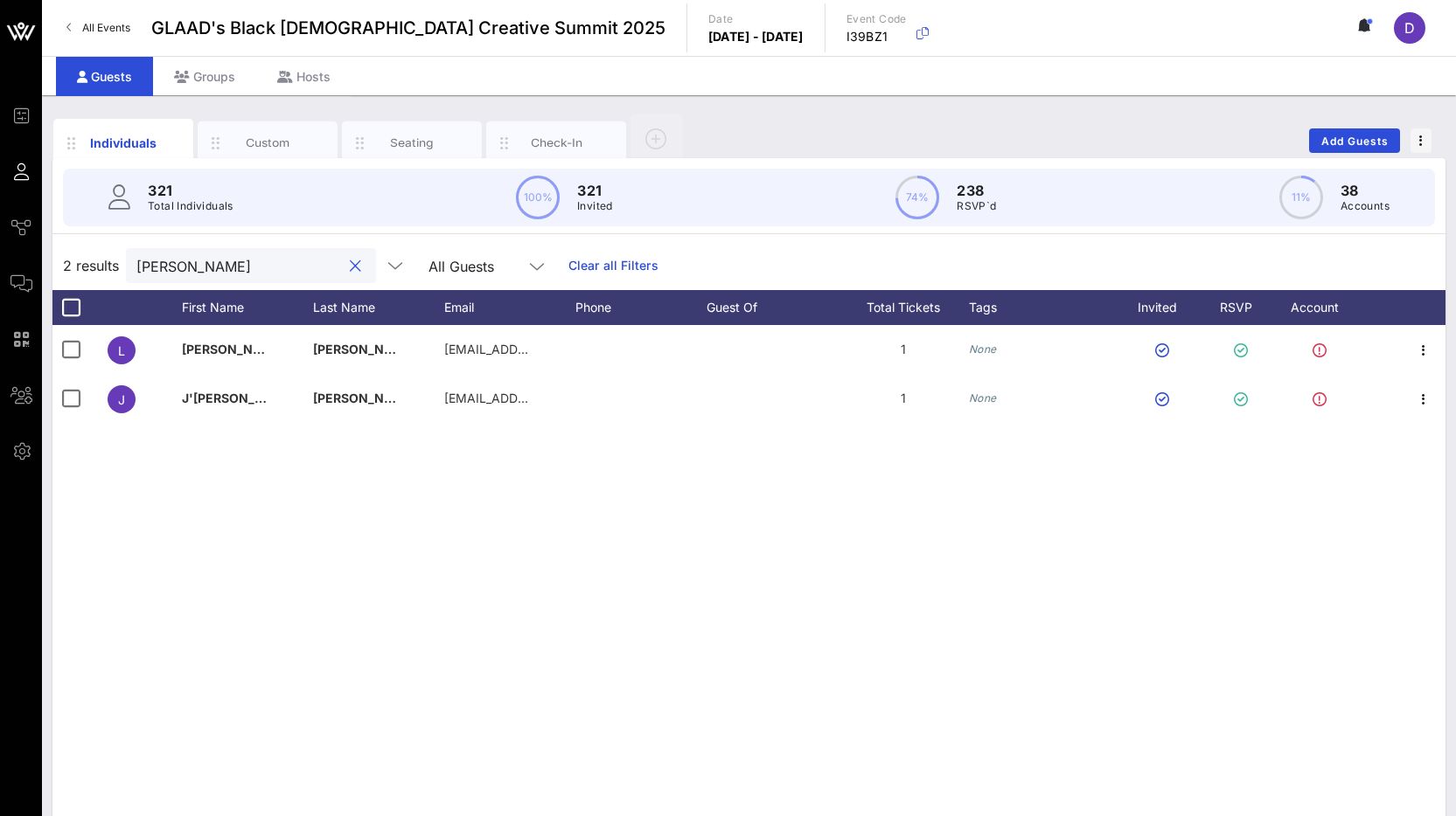
click at [169, 266] on input "[PERSON_NAME]" at bounding box center [239, 265] width 205 height 23
paste input "Malu-kanoa"
type input "Malu-kanoa"
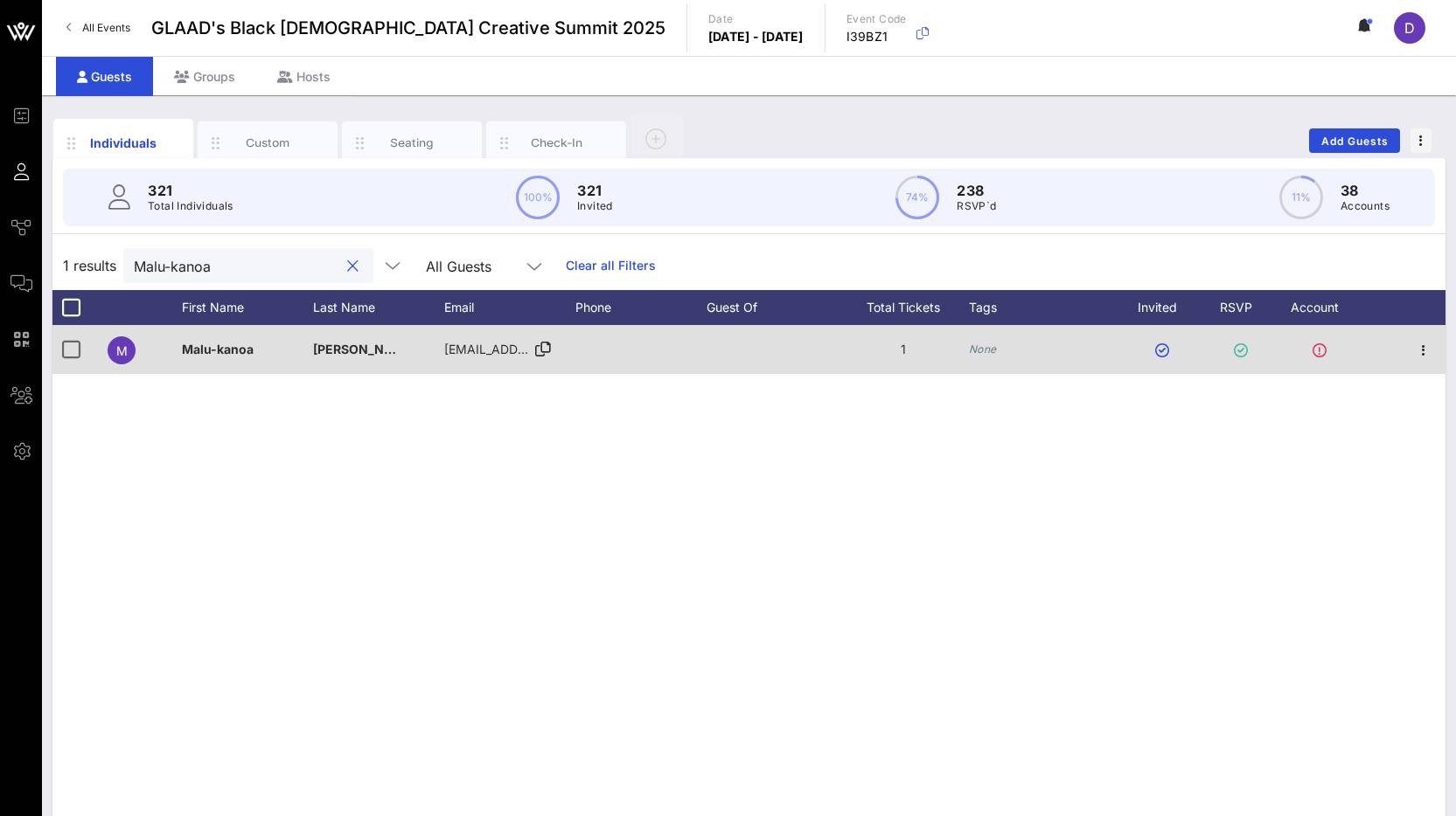
click at [499, 345] on span "[EMAIL_ADDRESS][PERSON_NAME][DOMAIN_NAME]" at bounding box center [600, 350] width 311 height 15
click at [499, 345] on div "Event Builder Guests Journeys Comms QR Scanner Team Settings GLAAD's Black Quee…" at bounding box center [728, 433] width 1456 height 867
click at [499, 348] on span "[EMAIL_ADDRESS][PERSON_NAME][DOMAIN_NAME]" at bounding box center [600, 350] width 311 height 15
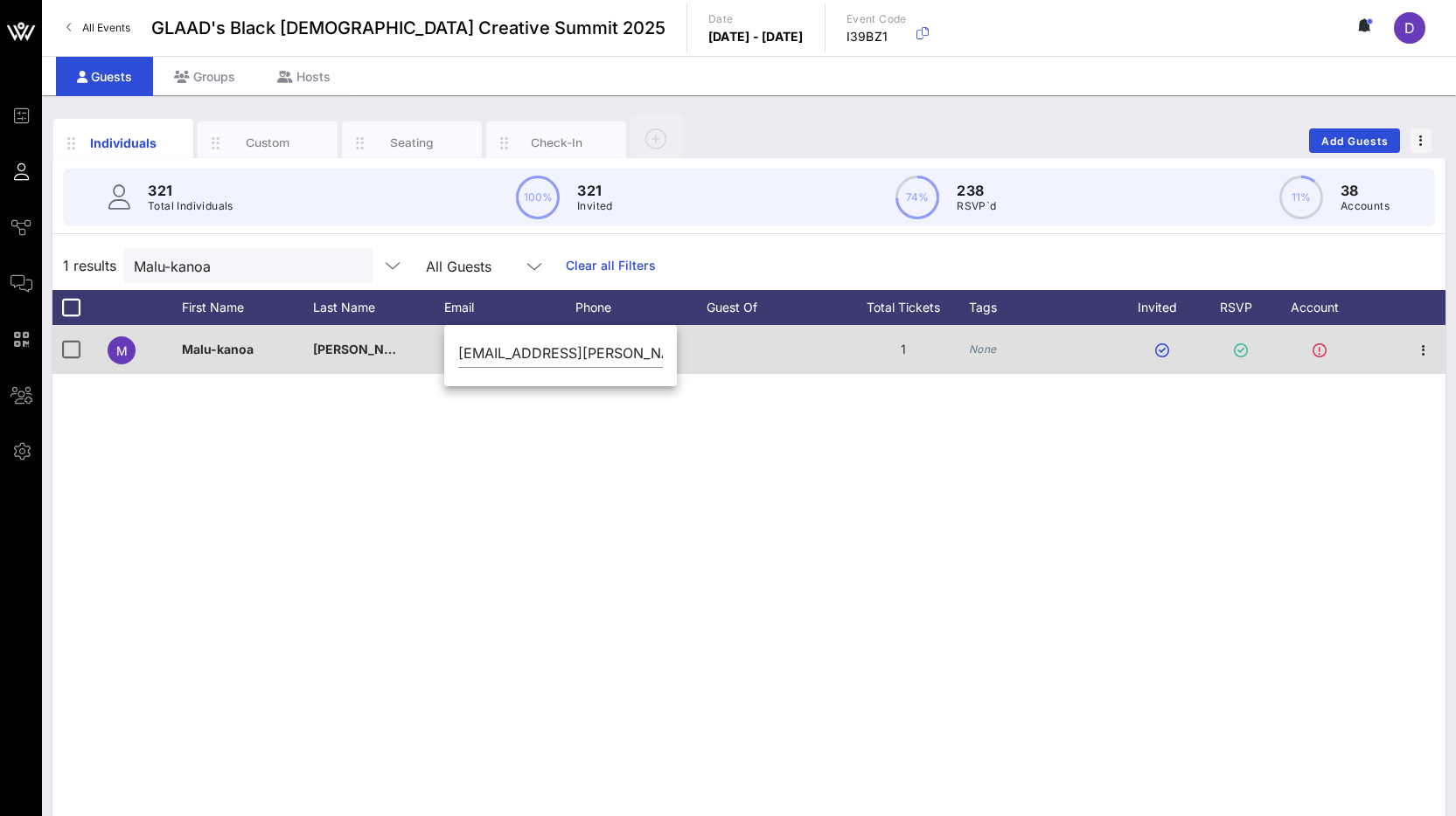
click at [499, 348] on input "[EMAIL_ADDRESS][PERSON_NAME][DOMAIN_NAME]" at bounding box center [560, 354] width 205 height 28
